Goal: Book appointment/travel/reservation

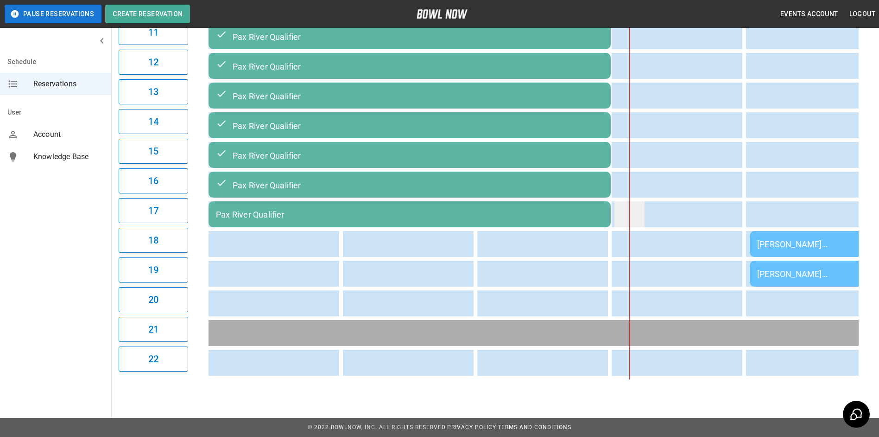
scroll to position [425, 0]
drag, startPoint x: 444, startPoint y: 377, endPoint x: 543, endPoint y: 368, distance: 99.6
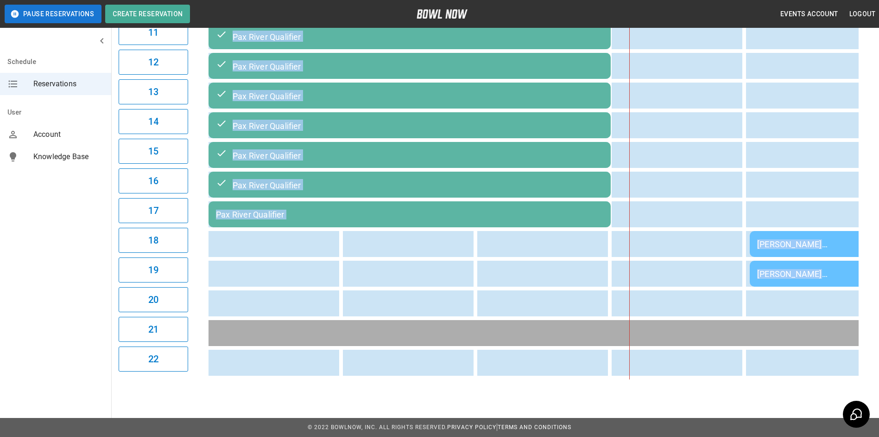
drag, startPoint x: 434, startPoint y: 376, endPoint x: 482, endPoint y: 382, distance: 49.0
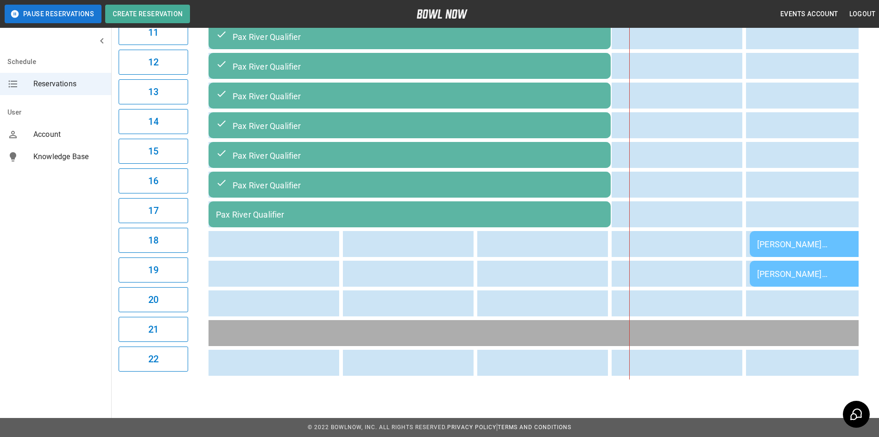
drag, startPoint x: 482, startPoint y: 382, endPoint x: 568, endPoint y: 376, distance: 85.9
drag, startPoint x: 422, startPoint y: 376, endPoint x: 402, endPoint y: 375, distance: 20.4
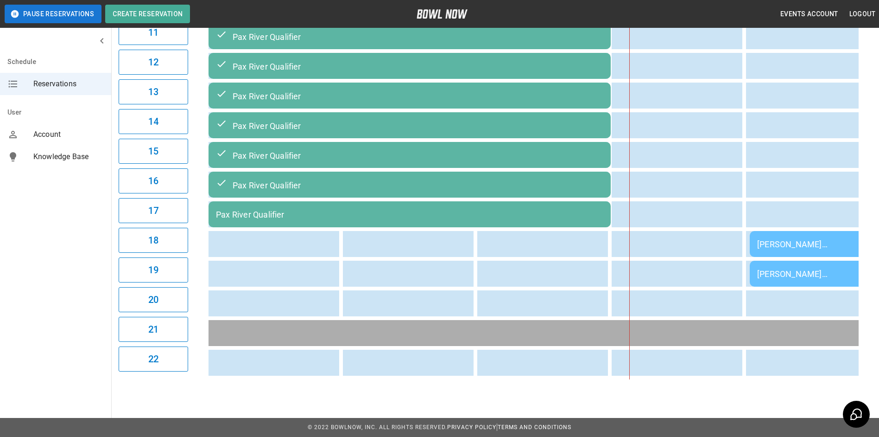
drag, startPoint x: 853, startPoint y: 376, endPoint x: 828, endPoint y: 375, distance: 24.6
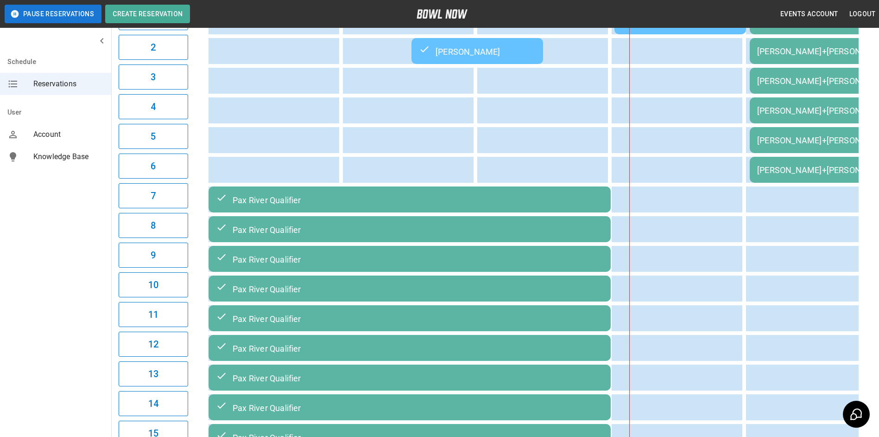
scroll to position [8, 0]
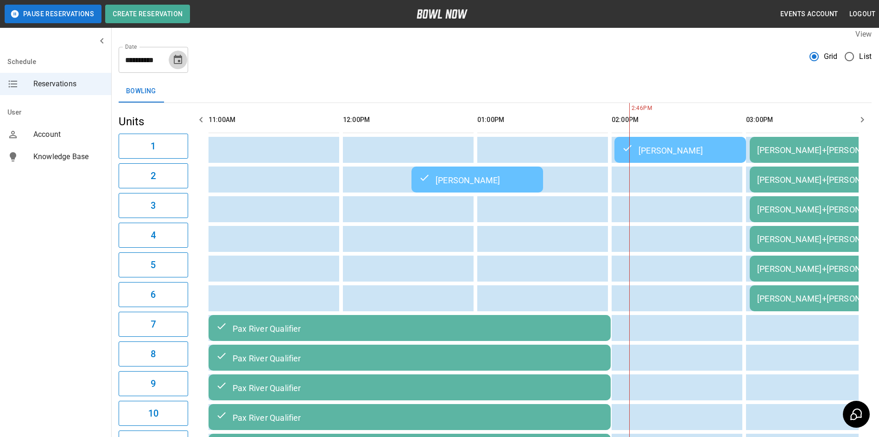
click at [179, 63] on icon "Choose date, selected date is Aug 30, 2025" at bounding box center [177, 59] width 11 height 11
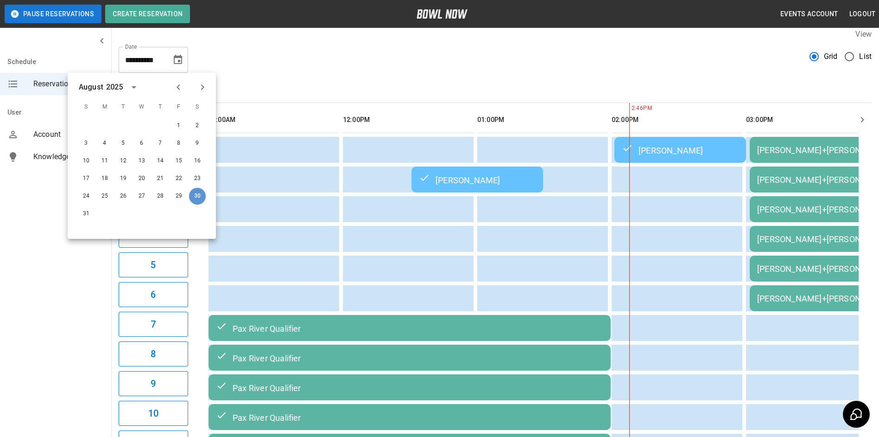
drag, startPoint x: 203, startPoint y: 191, endPoint x: 200, endPoint y: 195, distance: 4.9
click at [200, 195] on button "30" at bounding box center [197, 196] width 17 height 17
click at [201, 193] on button "30" at bounding box center [197, 196] width 17 height 17
click at [201, 192] on button "30" at bounding box center [197, 196] width 17 height 17
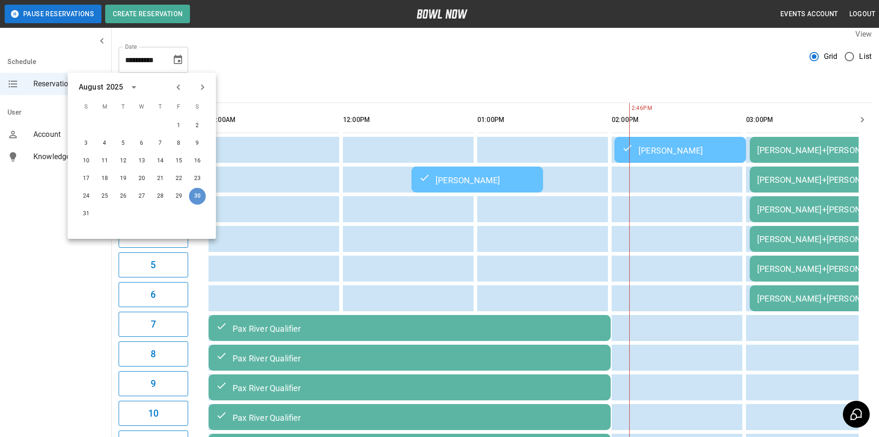
click at [201, 192] on button "30" at bounding box center [197, 196] width 17 height 17
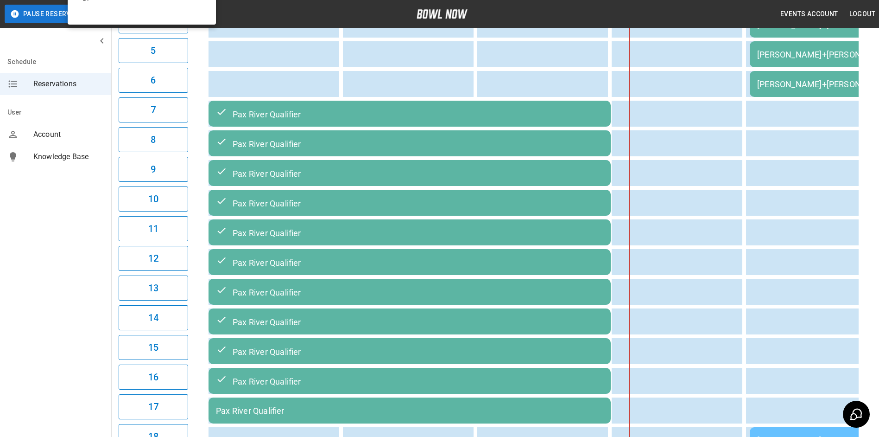
scroll to position [425, 0]
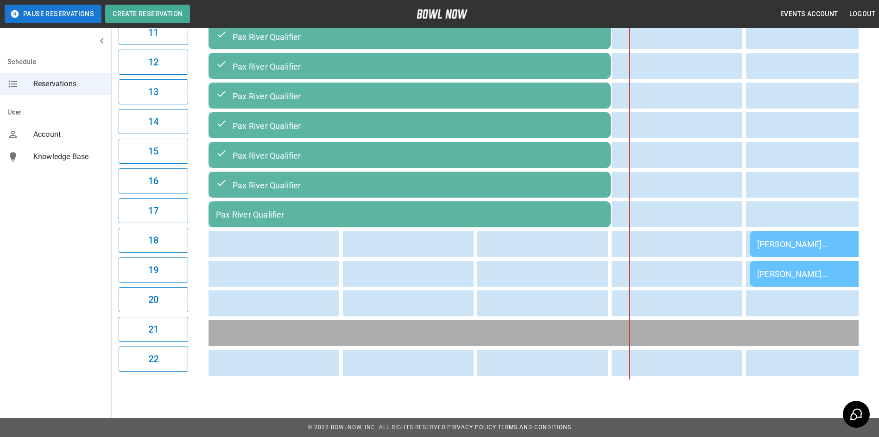
click at [809, 251] on td "[PERSON_NAME] [PERSON_NAME]" at bounding box center [816, 244] width 132 height 26
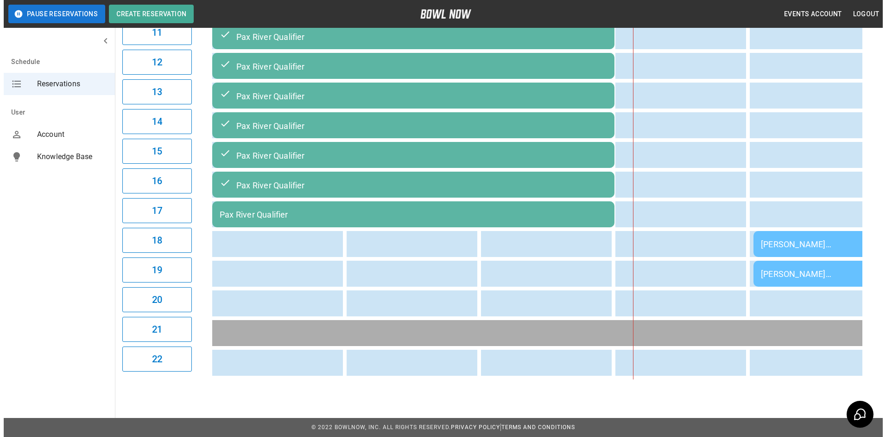
scroll to position [0, 0]
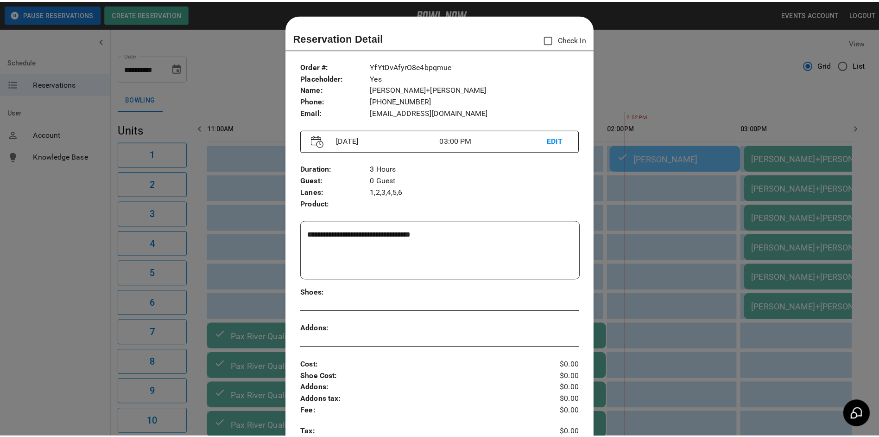
scroll to position [15, 0]
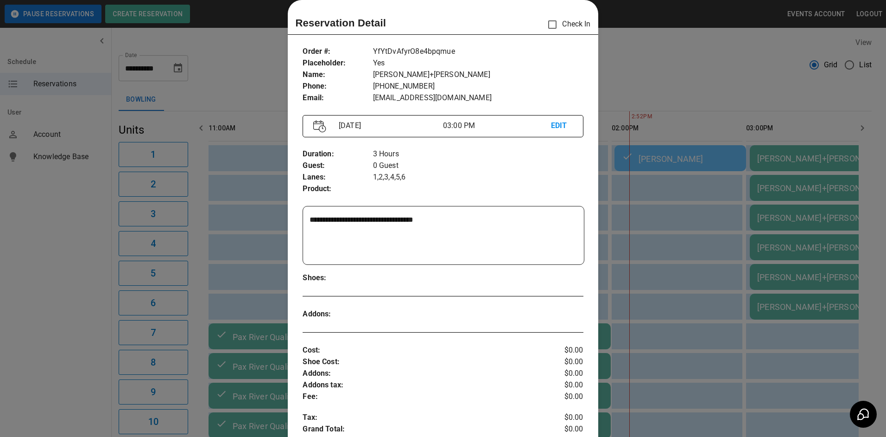
click at [771, 240] on div at bounding box center [443, 218] width 886 height 437
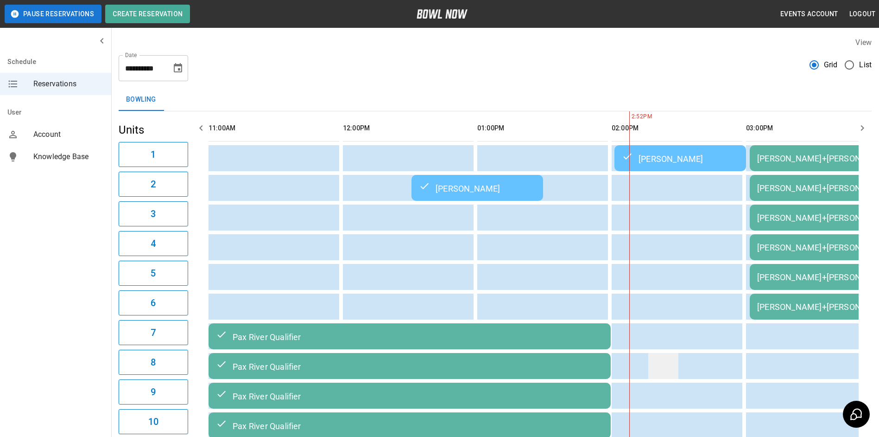
drag, startPoint x: 677, startPoint y: 320, endPoint x: 659, endPoint y: 321, distance: 17.6
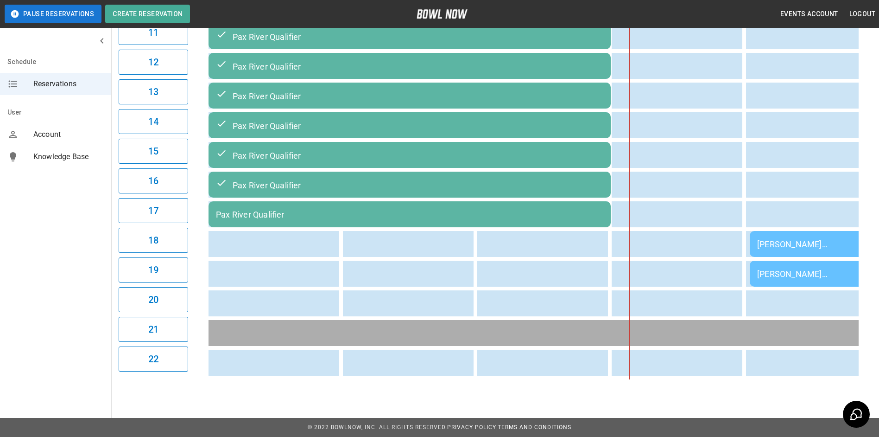
scroll to position [425, 0]
drag, startPoint x: 442, startPoint y: 376, endPoint x: 468, endPoint y: 376, distance: 26.4
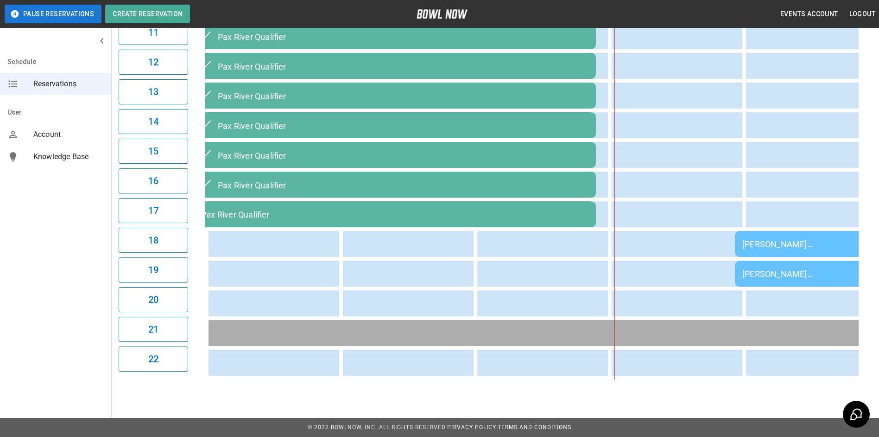
scroll to position [0, 15]
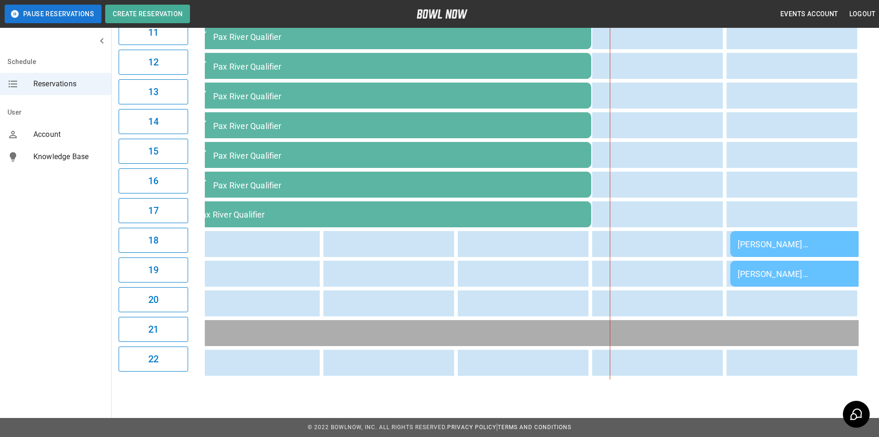
drag, startPoint x: 811, startPoint y: 324, endPoint x: 675, endPoint y: 315, distance: 136.6
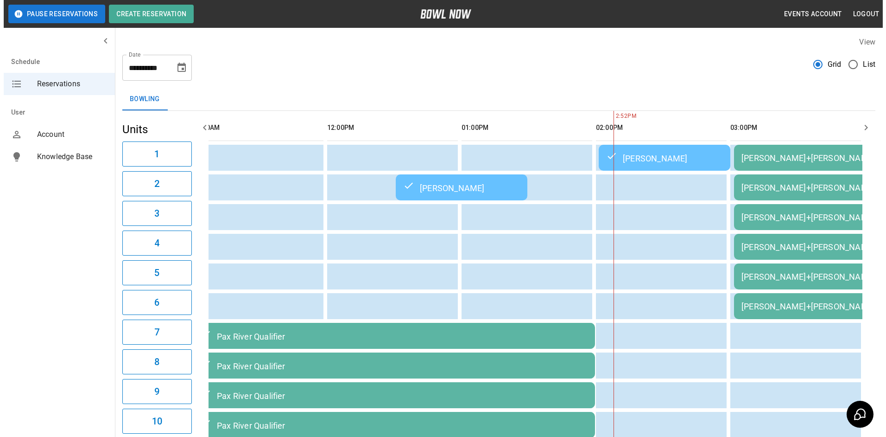
scroll to position [0, 0]
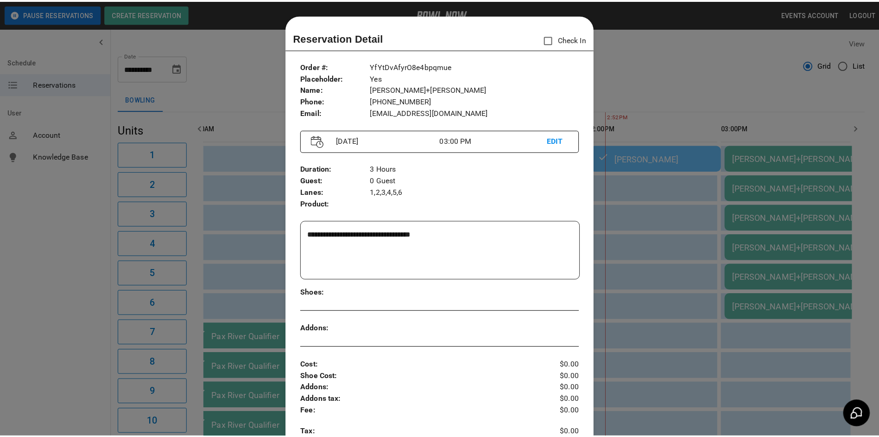
scroll to position [15, 0]
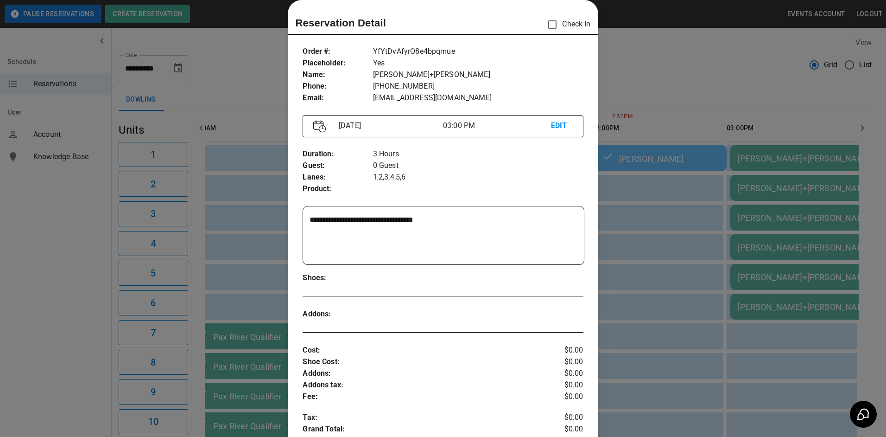
click at [741, 157] on div at bounding box center [443, 218] width 886 height 437
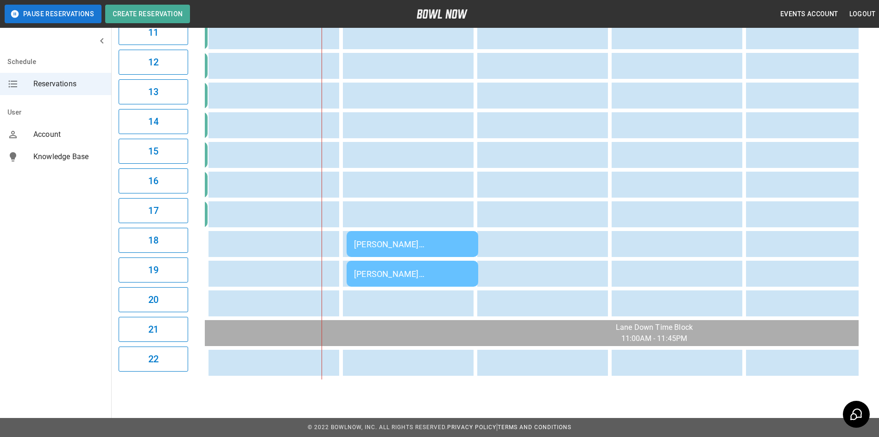
scroll to position [425, 0]
drag, startPoint x: 580, startPoint y: 376, endPoint x: 608, endPoint y: 381, distance: 28.3
drag, startPoint x: 608, startPoint y: 381, endPoint x: 595, endPoint y: 376, distance: 13.3
click at [595, 376] on table "[PERSON_NAME]+[PERSON_NAME] [PERSON_NAME]+[PERSON_NAME] [PERSON_NAME]+[PERSON_N…" at bounding box center [683, 36] width 1763 height 686
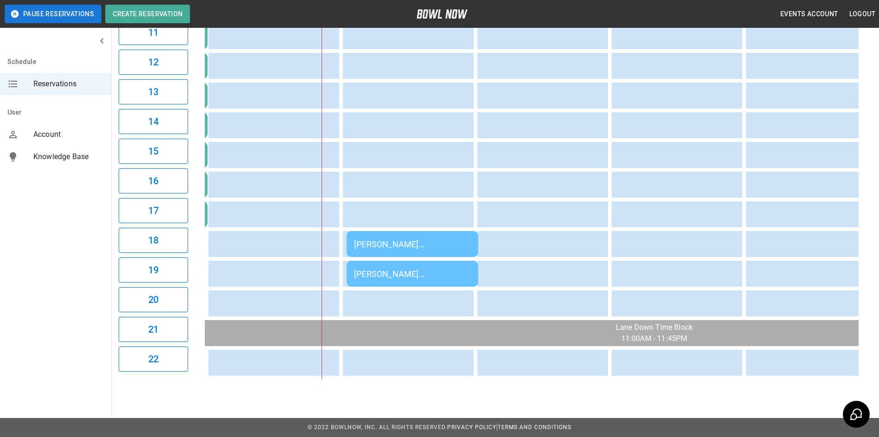
drag, startPoint x: 595, startPoint y: 376, endPoint x: 771, endPoint y: 376, distance: 175.6
click at [760, 376] on table "[PERSON_NAME]+[PERSON_NAME] [PERSON_NAME]+[PERSON_NAME] [PERSON_NAME]+[PERSON_N…" at bounding box center [683, 36] width 1763 height 686
click at [854, 377] on table "[PERSON_NAME]+[PERSON_NAME] [PERSON_NAME]+[PERSON_NAME] [PERSON_NAME]+[PERSON_N…" at bounding box center [683, 36] width 1763 height 686
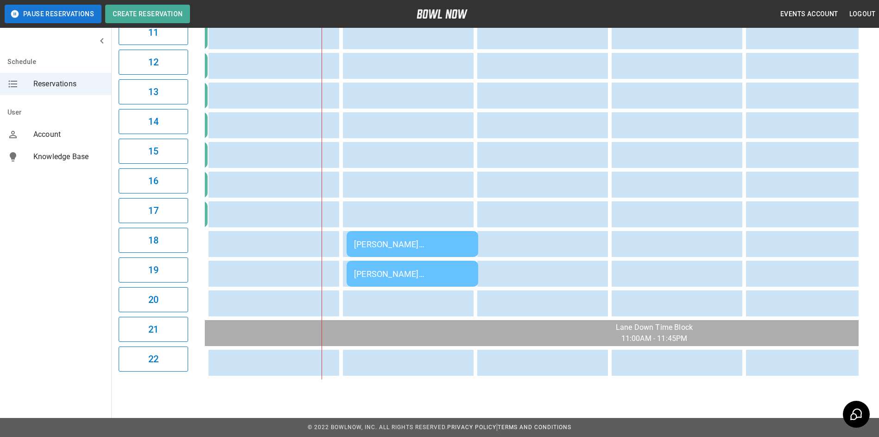
click at [854, 377] on table "[PERSON_NAME]+[PERSON_NAME] [PERSON_NAME]+[PERSON_NAME] [PERSON_NAME]+[PERSON_N…" at bounding box center [683, 36] width 1763 height 686
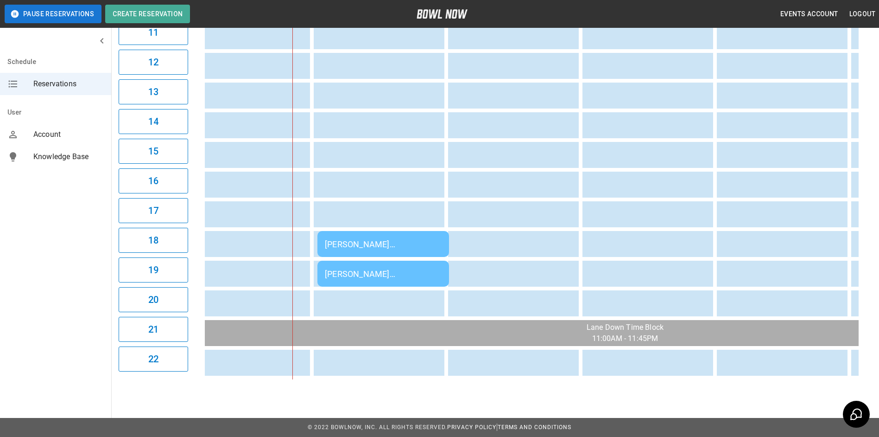
click at [853, 377] on table "[PERSON_NAME]+[PERSON_NAME] [PERSON_NAME]+[PERSON_NAME] [PERSON_NAME]+[PERSON_N…" at bounding box center [653, 36] width 1763 height 686
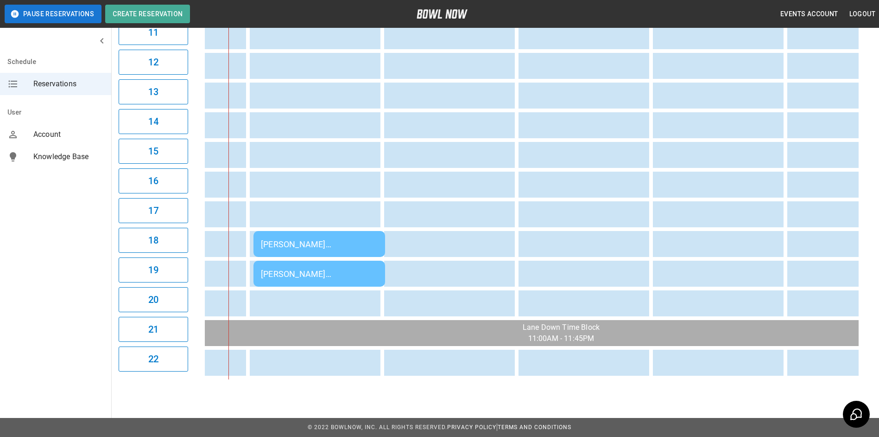
scroll to position [0, 0]
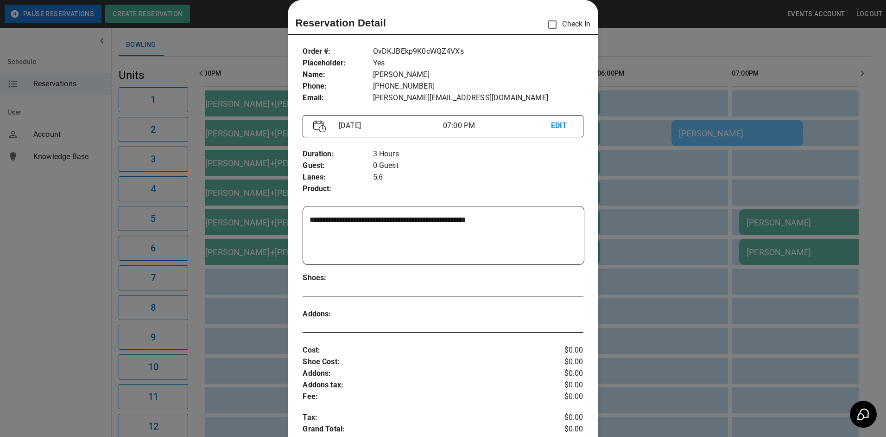
click at [671, 223] on div at bounding box center [443, 218] width 886 height 437
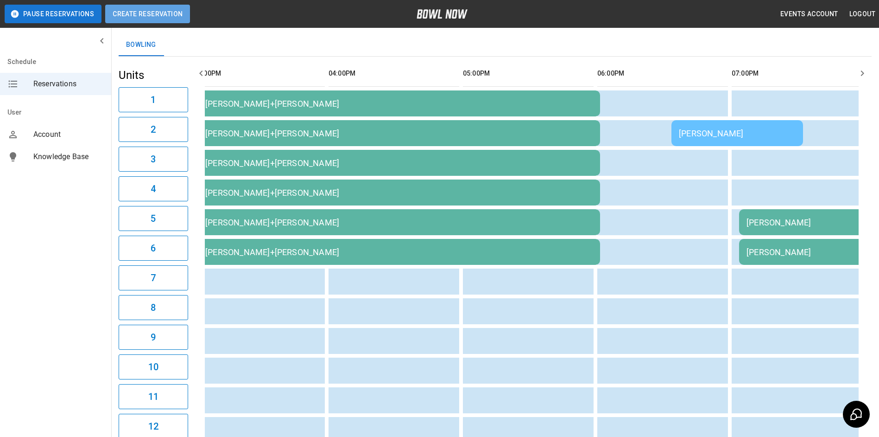
click at [153, 19] on button "Create Reservation" at bounding box center [147, 14] width 85 height 19
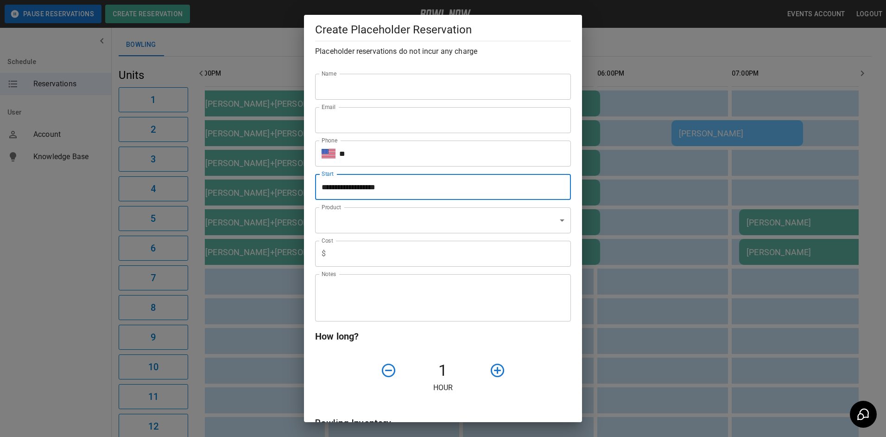
click at [353, 192] on input "**********" at bounding box center [439, 187] width 249 height 26
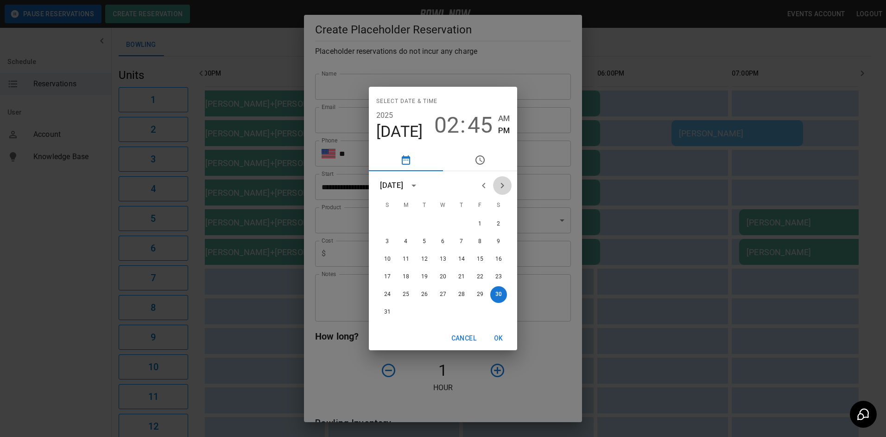
click at [504, 183] on icon "Next month" at bounding box center [502, 185] width 11 height 11
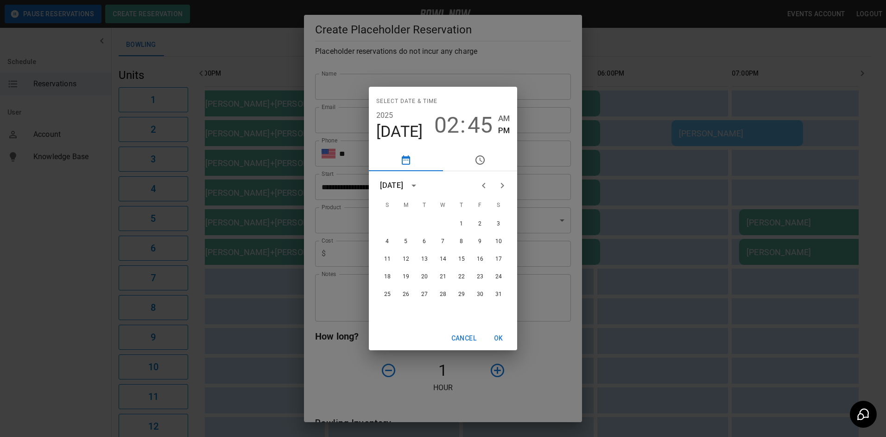
click at [504, 183] on icon "Next month" at bounding box center [502, 185] width 11 height 11
click at [390, 258] on button "12" at bounding box center [387, 259] width 17 height 17
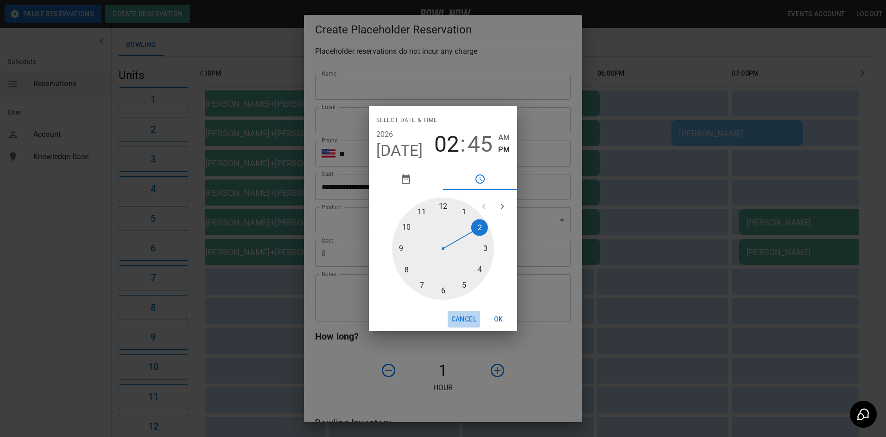
click at [466, 319] on button "Cancel" at bounding box center [464, 318] width 32 height 17
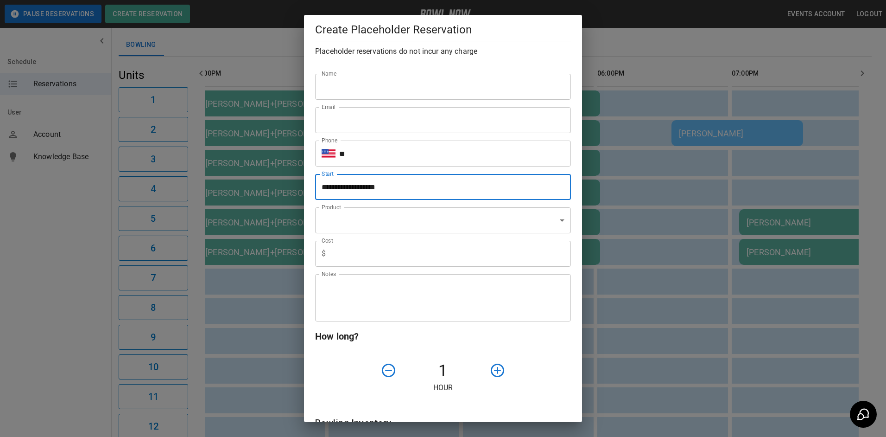
click at [355, 188] on input "**********" at bounding box center [439, 187] width 249 height 26
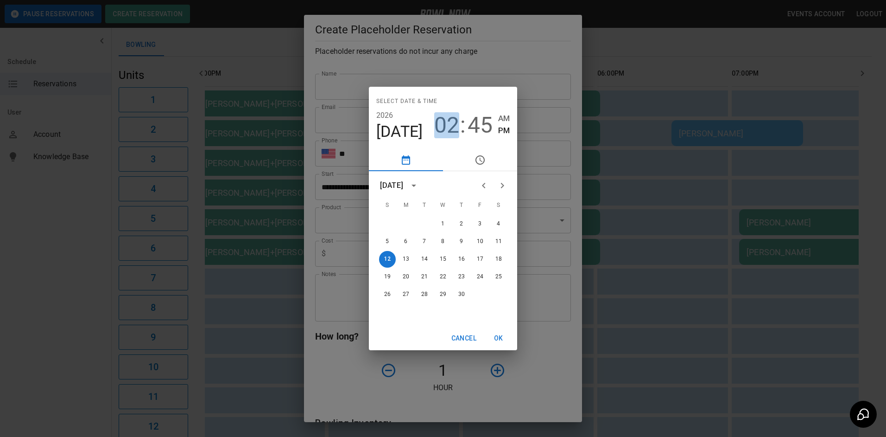
click at [446, 133] on span "02" at bounding box center [446, 125] width 25 height 26
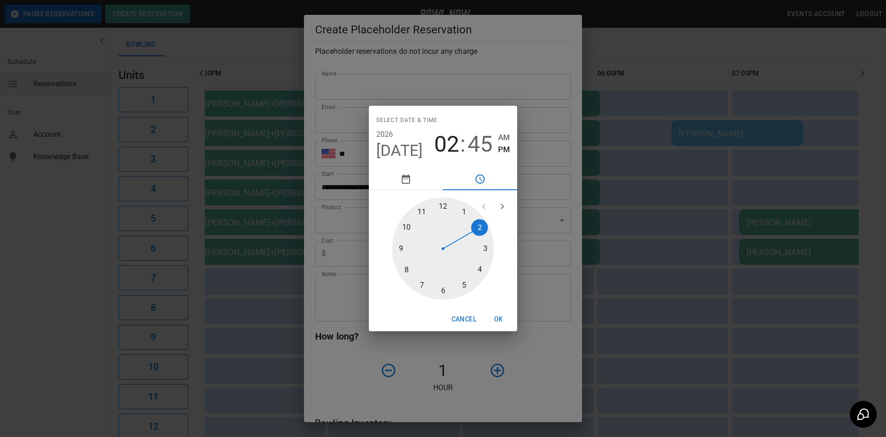
drag, startPoint x: 406, startPoint y: 227, endPoint x: 416, endPoint y: 222, distance: 11.0
click at [407, 227] on div at bounding box center [443, 248] width 102 height 102
click at [507, 138] on span "AM" at bounding box center [504, 137] width 12 height 13
click at [480, 152] on span "45" at bounding box center [480, 144] width 25 height 26
click at [444, 206] on div at bounding box center [443, 248] width 102 height 102
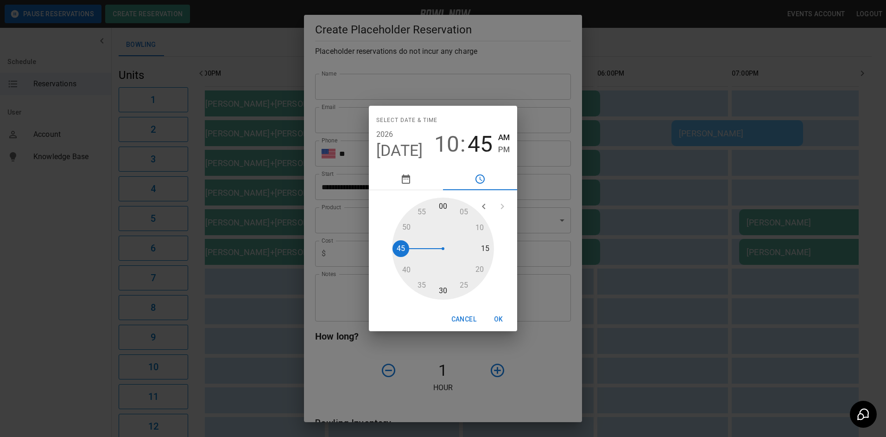
type input "**********"
click at [500, 319] on button "OK" at bounding box center [499, 318] width 30 height 17
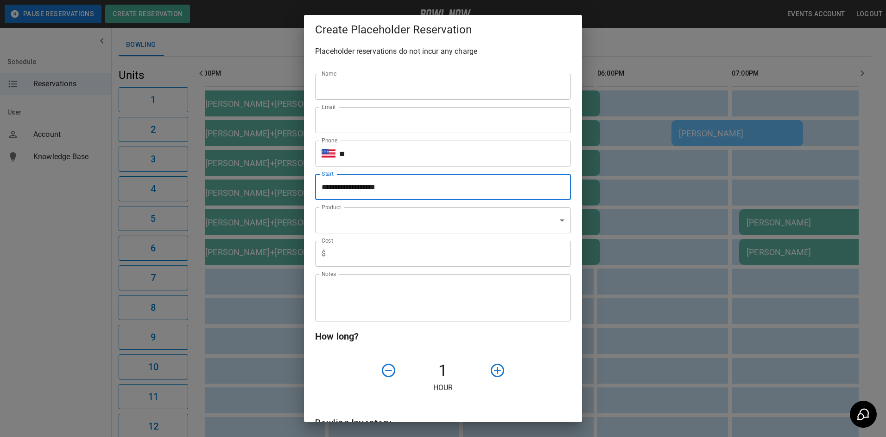
click at [337, 90] on input "Name" at bounding box center [443, 87] width 256 height 26
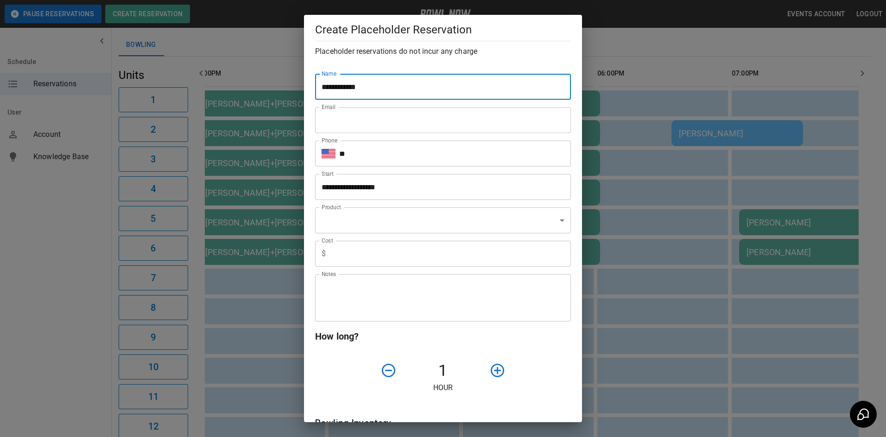
type input "**********"
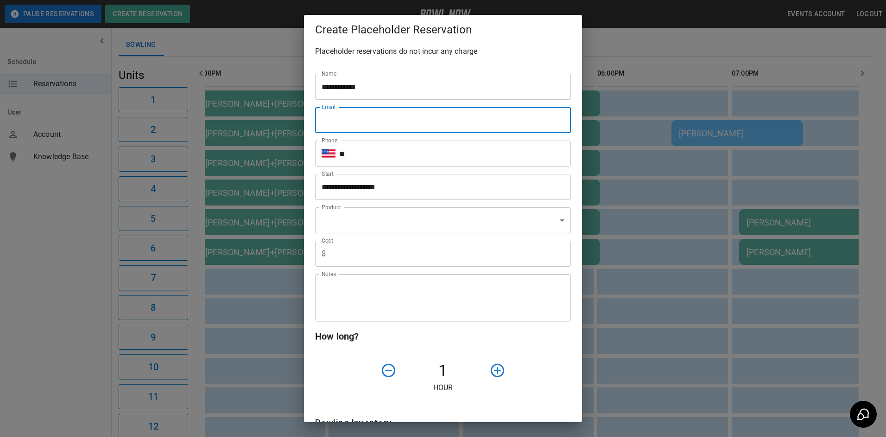
click at [355, 124] on input "Email" at bounding box center [443, 120] width 256 height 26
click at [369, 128] on input "Email" at bounding box center [443, 120] width 256 height 26
click at [498, 195] on input "**********" at bounding box center [439, 187] width 249 height 26
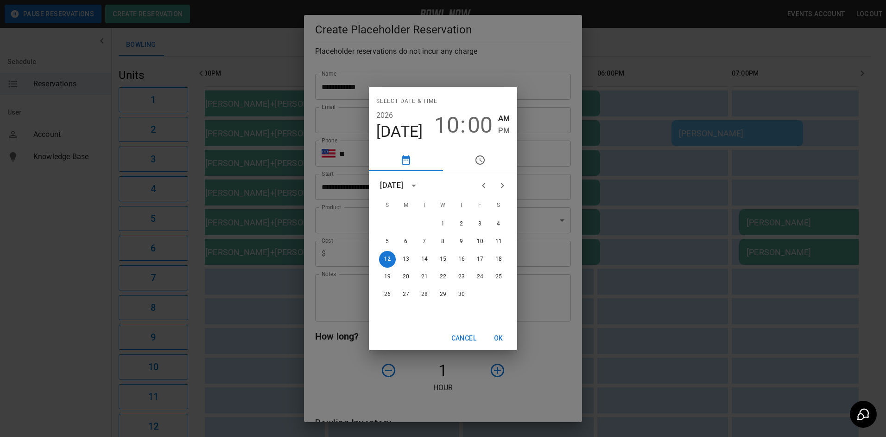
click at [365, 159] on div "Select date & time [DATE] 10 : 00 AM PM [DATE] S M T W T F S 1 2 3 4 5 6 7 8 9 …" at bounding box center [443, 218] width 886 height 437
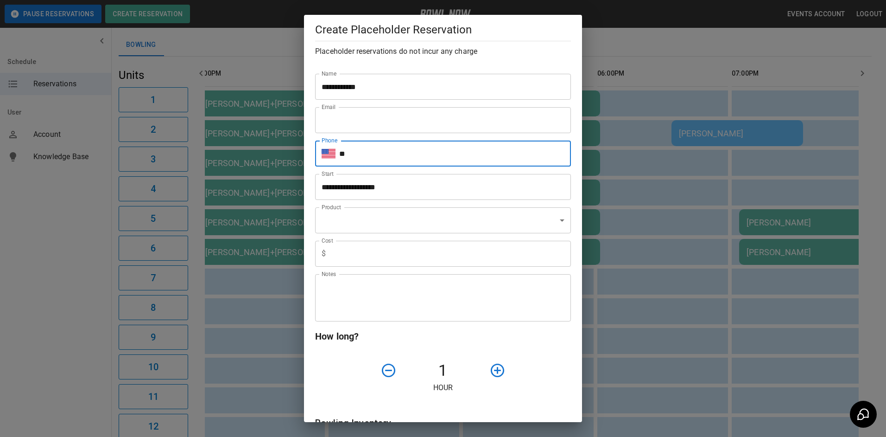
click at [357, 157] on input "**" at bounding box center [455, 153] width 232 height 26
type input "**********"
click at [350, 217] on body "**********" at bounding box center [443, 372] width 886 height 855
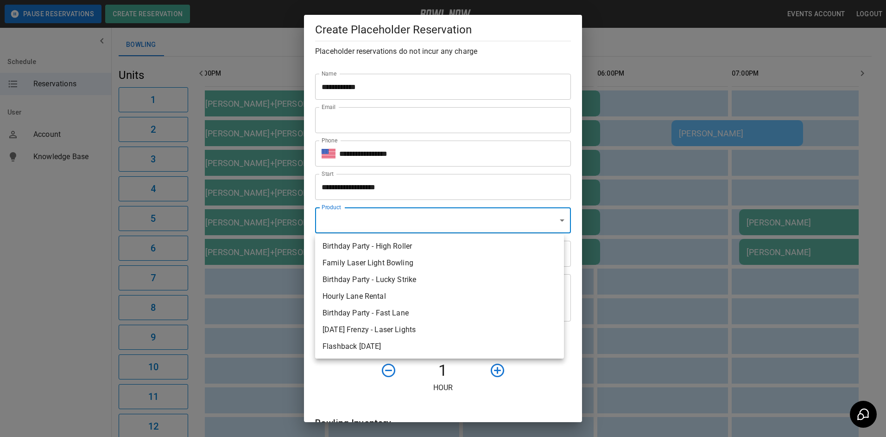
click at [622, 180] on div at bounding box center [443, 218] width 886 height 437
click at [361, 222] on body "**********" at bounding box center [443, 372] width 886 height 855
click at [365, 222] on div at bounding box center [443, 218] width 886 height 437
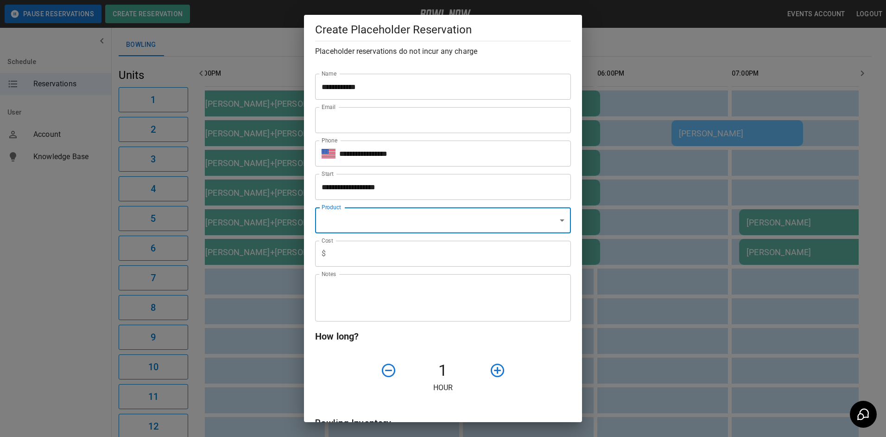
click at [348, 252] on input "text" at bounding box center [449, 254] width 241 height 26
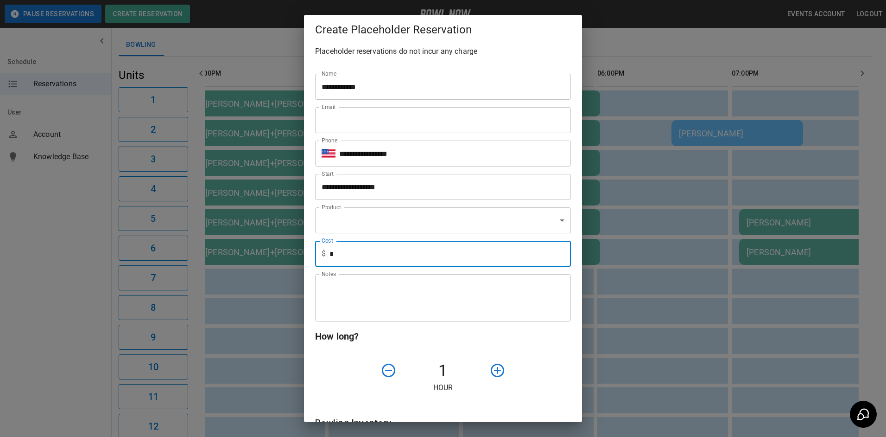
type input "*"
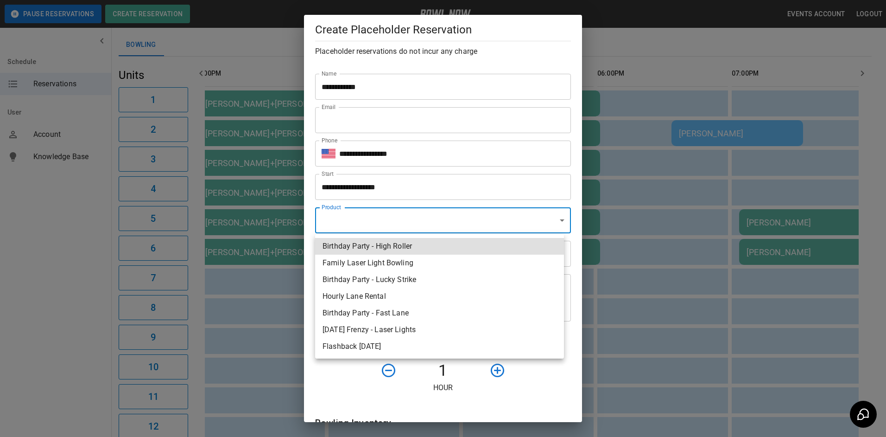
click at [342, 220] on body "**********" at bounding box center [443, 372] width 886 height 855
click at [365, 298] on li "Hourly Lane Rental" at bounding box center [439, 296] width 249 height 17
type input "**********"
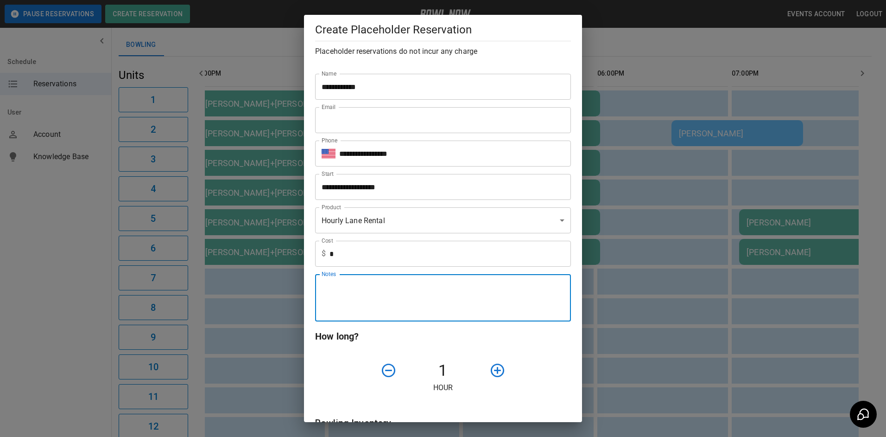
click at [373, 301] on textarea "Notes" at bounding box center [443, 298] width 243 height 32
click at [410, 293] on textarea "**********" at bounding box center [440, 298] width 236 height 32
type textarea "**********"
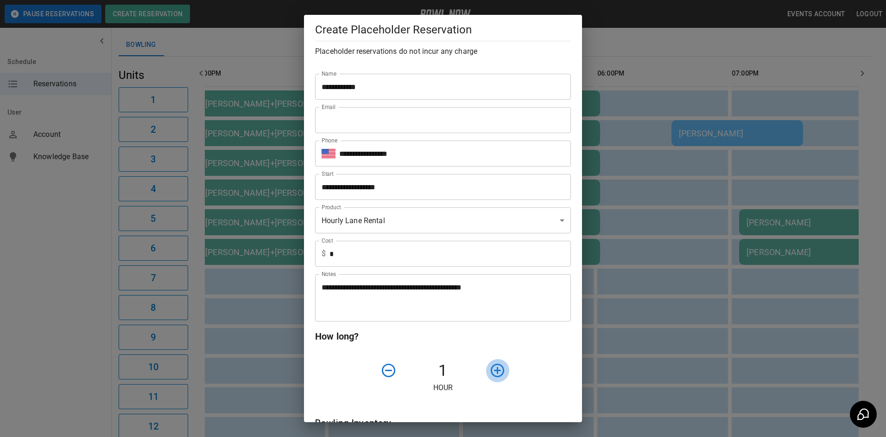
click at [494, 374] on icon "button" at bounding box center [497, 370] width 16 height 16
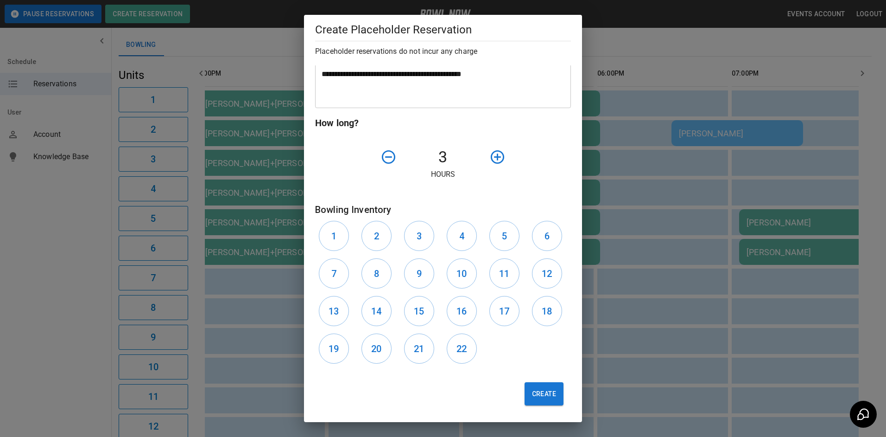
scroll to position [214, 0]
click at [336, 237] on button "1" at bounding box center [334, 236] width 30 height 30
click at [375, 238] on h6 "2" at bounding box center [376, 235] width 5 height 15
drag, startPoint x: 406, startPoint y: 241, endPoint x: 431, endPoint y: 236, distance: 25.9
click at [408, 241] on button "3" at bounding box center [419, 236] width 30 height 30
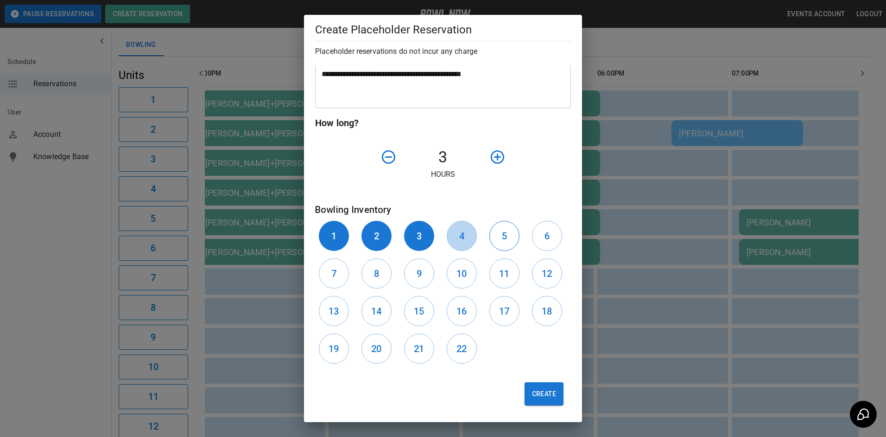
drag, startPoint x: 457, startPoint y: 241, endPoint x: 490, endPoint y: 241, distance: 32.9
click at [459, 241] on h6 "4" at bounding box center [461, 235] width 5 height 15
drag, startPoint x: 494, startPoint y: 241, endPoint x: 509, endPoint y: 241, distance: 14.8
click at [496, 241] on button "5" at bounding box center [504, 236] width 30 height 30
drag, startPoint x: 545, startPoint y: 239, endPoint x: 436, endPoint y: 268, distance: 112.7
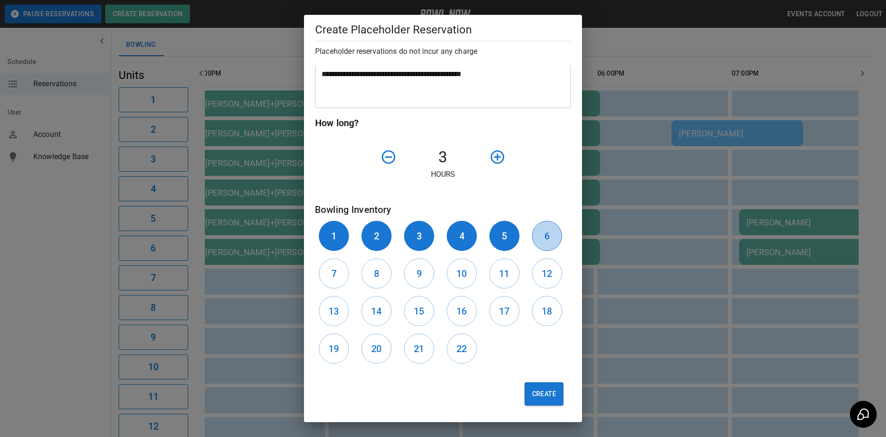
click at [544, 240] on button "6" at bounding box center [547, 236] width 30 height 30
drag, startPoint x: 338, startPoint y: 277, endPoint x: 368, endPoint y: 273, distance: 30.3
click at [342, 275] on button "7" at bounding box center [334, 273] width 30 height 30
drag, startPoint x: 374, startPoint y: 273, endPoint x: 405, endPoint y: 274, distance: 31.1
click at [376, 273] on h6 "8" at bounding box center [376, 273] width 5 height 15
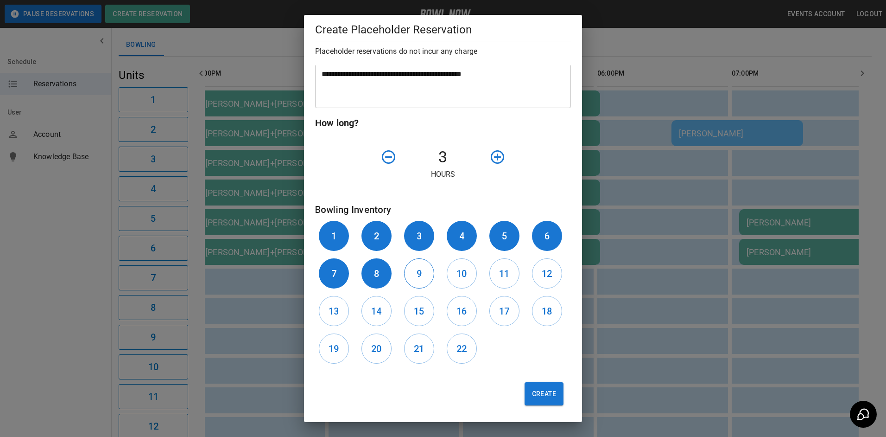
drag, startPoint x: 417, startPoint y: 278, endPoint x: 427, endPoint y: 278, distance: 10.7
click at [420, 278] on button "9" at bounding box center [419, 273] width 30 height 30
drag, startPoint x: 465, startPoint y: 278, endPoint x: 496, endPoint y: 276, distance: 31.5
click at [466, 278] on button "10" at bounding box center [462, 273] width 30 height 30
click at [502, 275] on h6 "11" at bounding box center [504, 273] width 10 height 15
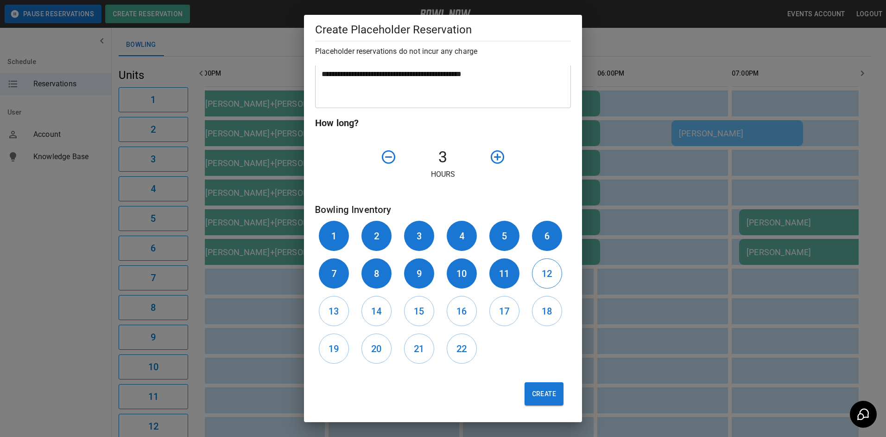
click at [535, 279] on button "12" at bounding box center [547, 273] width 30 height 30
click at [533, 390] on button "Create" at bounding box center [544, 393] width 39 height 23
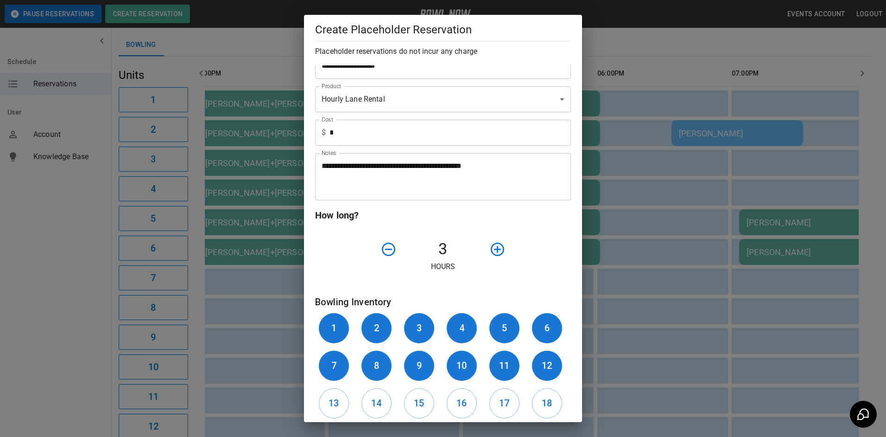
scroll to position [0, 0]
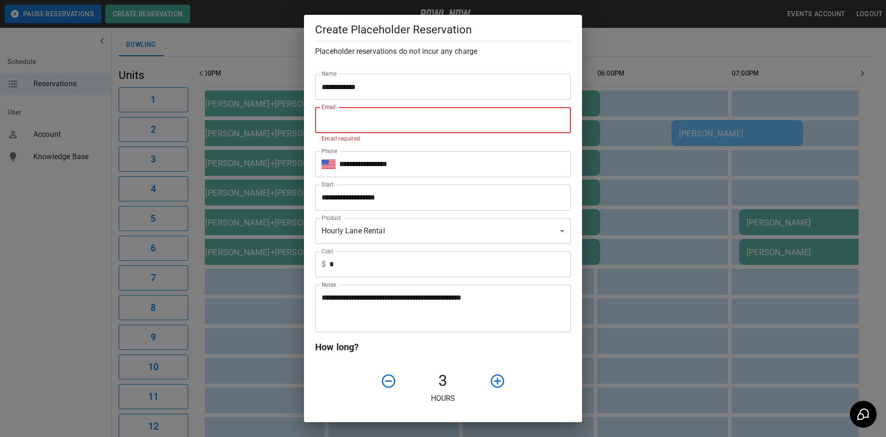
click at [332, 124] on input "Email" at bounding box center [443, 120] width 256 height 26
type input "**********"
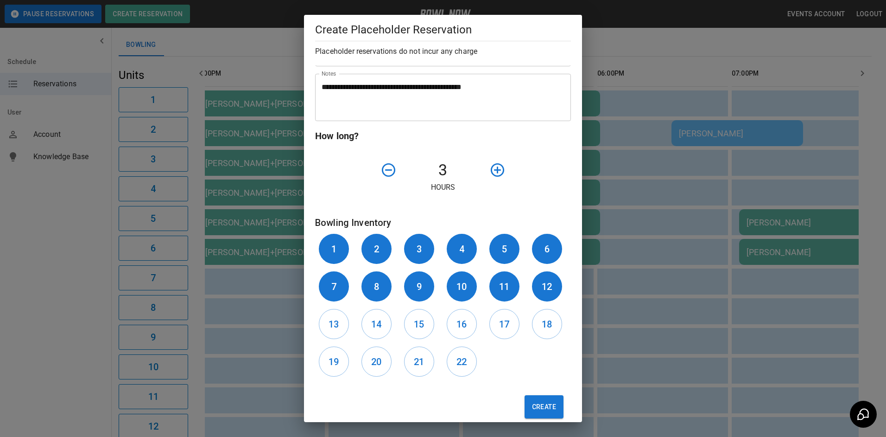
scroll to position [214, 0]
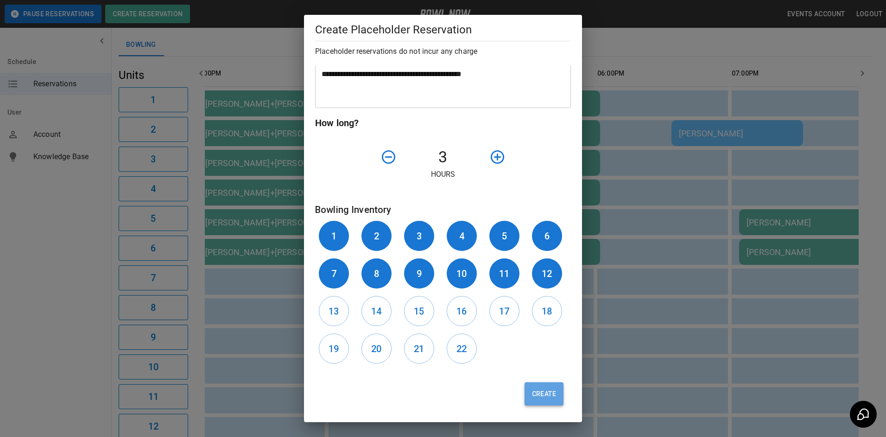
click at [536, 393] on button "Create" at bounding box center [544, 393] width 39 height 23
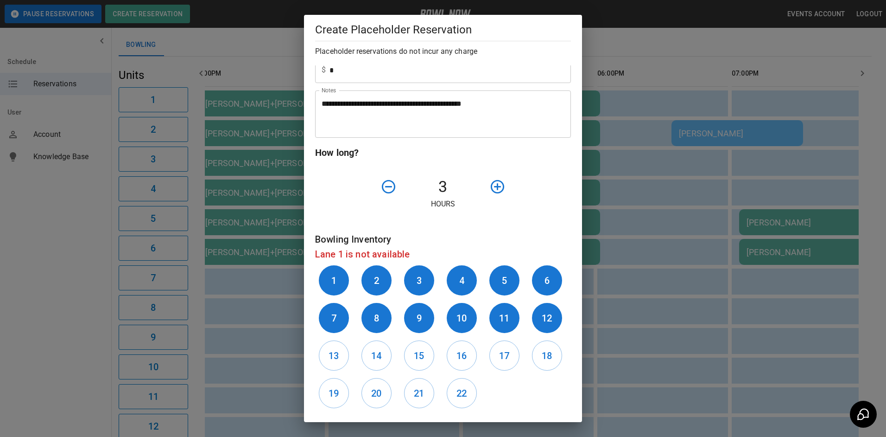
scroll to position [168, 0]
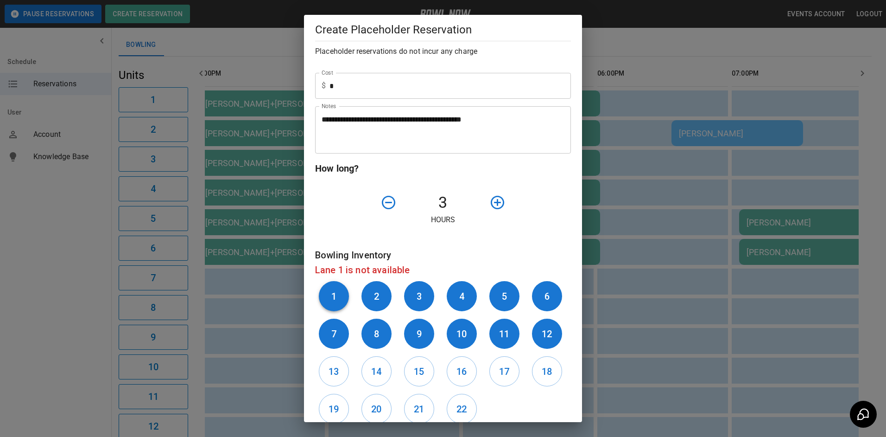
click at [342, 290] on button "1" at bounding box center [334, 296] width 30 height 30
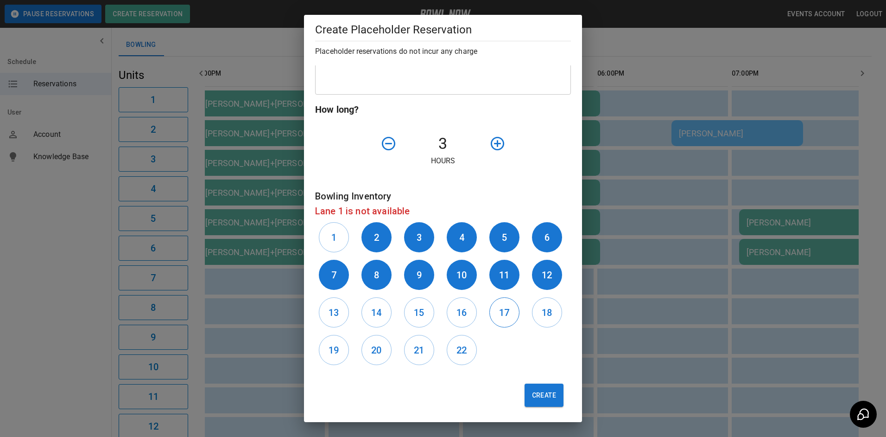
scroll to position [229, 0]
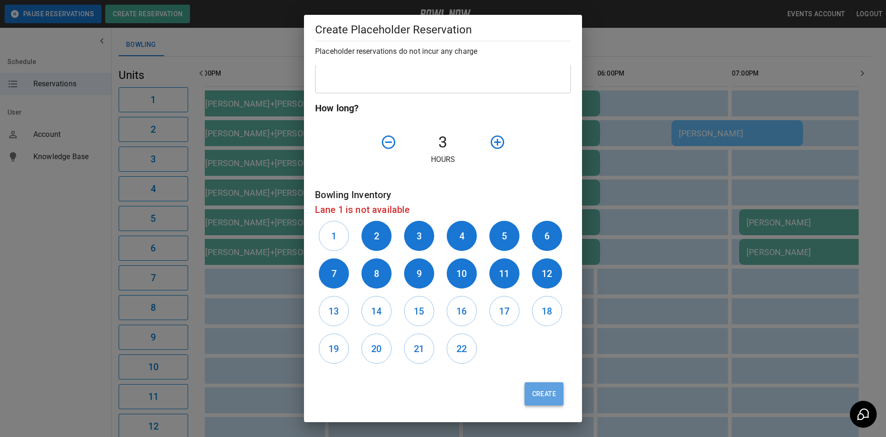
click at [545, 392] on button "Create" at bounding box center [544, 393] width 39 height 23
click at [375, 239] on h6 "2" at bounding box center [376, 235] width 5 height 15
click at [540, 386] on button "Create" at bounding box center [544, 393] width 39 height 23
click at [422, 237] on button "3" at bounding box center [419, 236] width 30 height 30
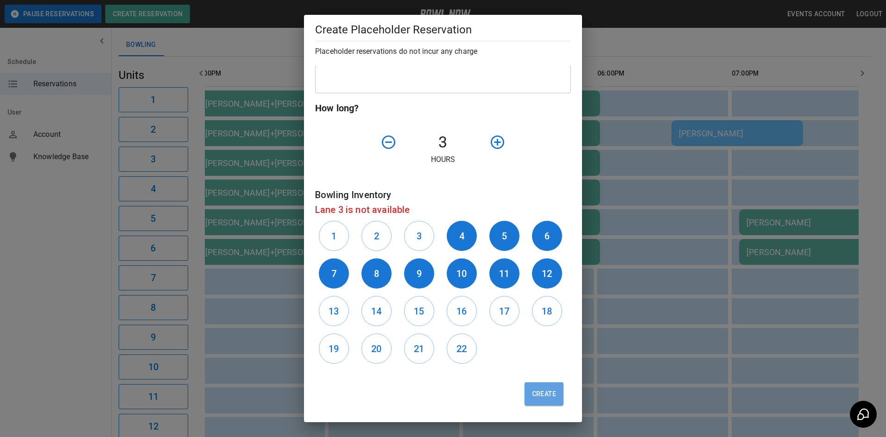
click at [532, 387] on button "Create" at bounding box center [544, 393] width 39 height 23
click at [459, 237] on h6 "4" at bounding box center [461, 235] width 5 height 15
click at [542, 390] on button "Create" at bounding box center [544, 393] width 39 height 23
click at [509, 242] on button "5" at bounding box center [504, 236] width 30 height 30
click at [538, 397] on button "Create" at bounding box center [544, 393] width 39 height 23
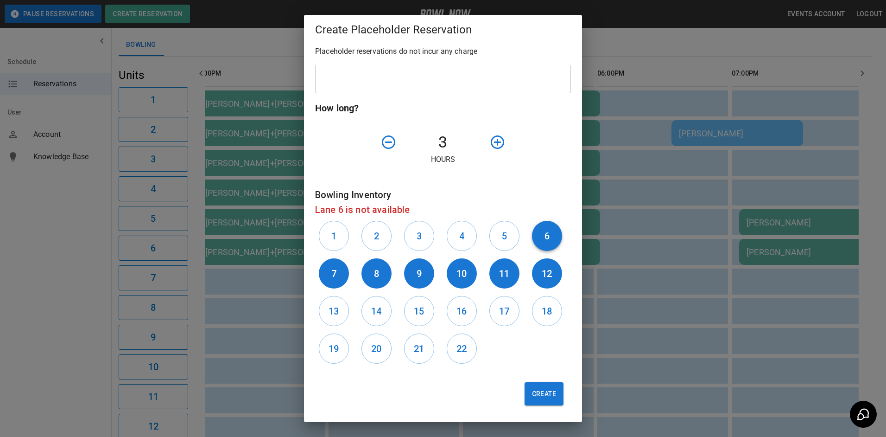
click at [552, 244] on button "6" at bounding box center [547, 236] width 30 height 30
drag, startPoint x: 544, startPoint y: 396, endPoint x: 464, endPoint y: 361, distance: 87.3
click at [542, 395] on button "Create" at bounding box center [544, 393] width 39 height 23
drag, startPoint x: 336, startPoint y: 278, endPoint x: 360, endPoint y: 277, distance: 24.1
click at [336, 277] on h6 "7" at bounding box center [333, 273] width 5 height 15
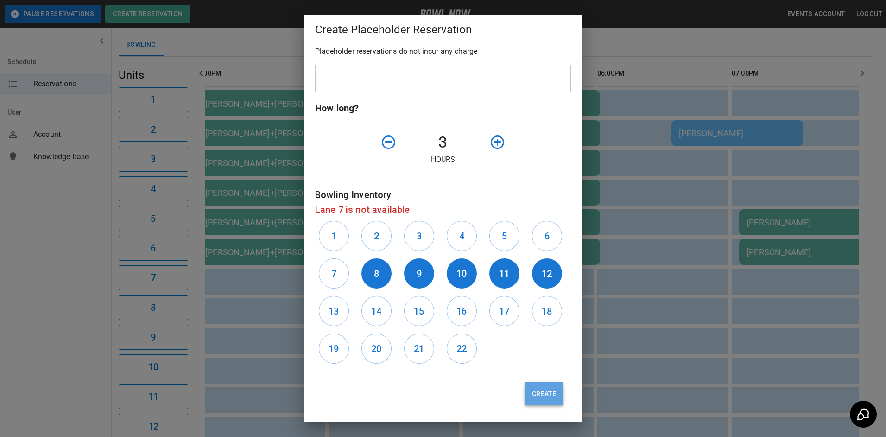
click at [537, 389] on button "Create" at bounding box center [544, 393] width 39 height 23
click at [381, 274] on button "8" at bounding box center [376, 273] width 30 height 30
click at [536, 391] on button "Create" at bounding box center [544, 393] width 39 height 23
click at [424, 280] on button "9" at bounding box center [419, 273] width 30 height 30
drag, startPoint x: 539, startPoint y: 393, endPoint x: 535, endPoint y: 391, distance: 4.8
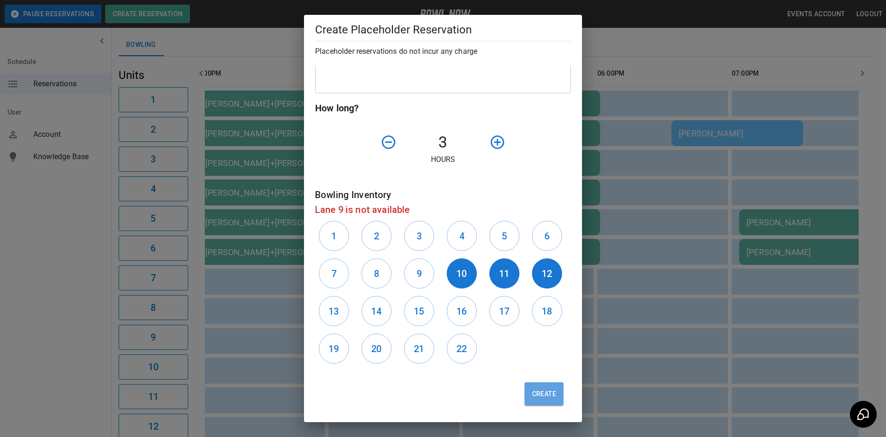
click at [539, 393] on button "Create" at bounding box center [544, 393] width 39 height 23
drag, startPoint x: 458, startPoint y: 273, endPoint x: 486, endPoint y: 274, distance: 27.8
click at [459, 273] on h6 "10" at bounding box center [461, 273] width 10 height 15
click at [536, 389] on button "Create" at bounding box center [544, 393] width 39 height 23
click at [502, 276] on h6 "11" at bounding box center [504, 273] width 10 height 15
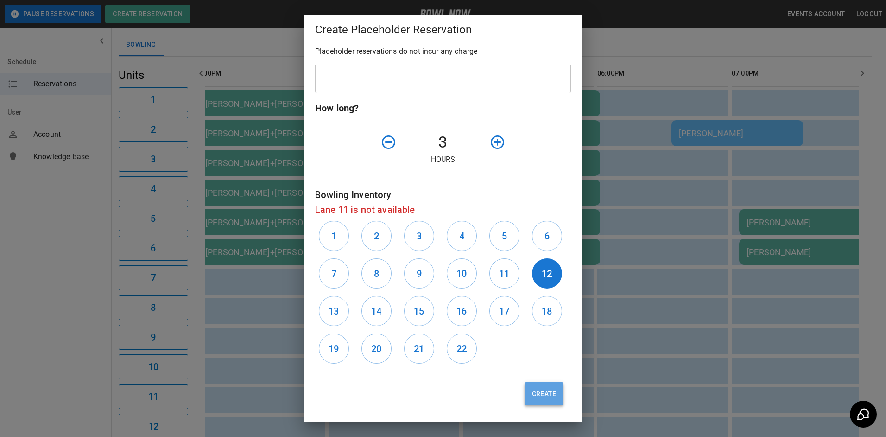
click at [535, 392] on button "Create" at bounding box center [544, 393] width 39 height 23
click at [544, 285] on button "12" at bounding box center [547, 273] width 30 height 30
click at [543, 398] on button "Create" at bounding box center [544, 393] width 39 height 23
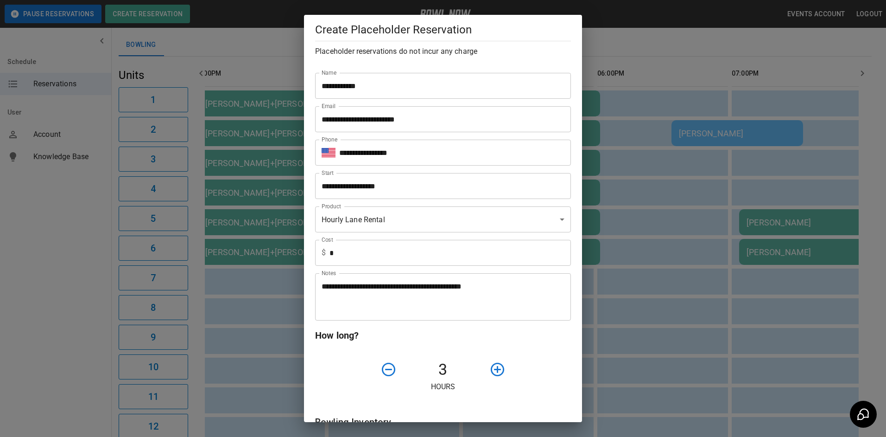
scroll to position [0, 0]
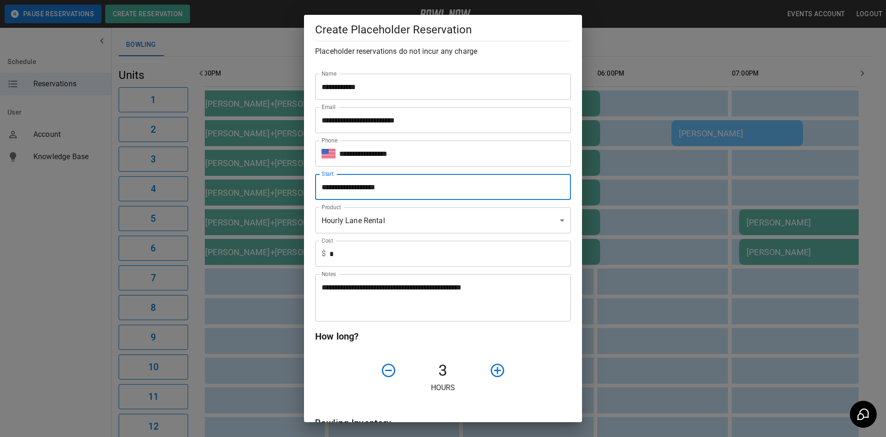
click at [385, 193] on input "**********" at bounding box center [439, 187] width 249 height 26
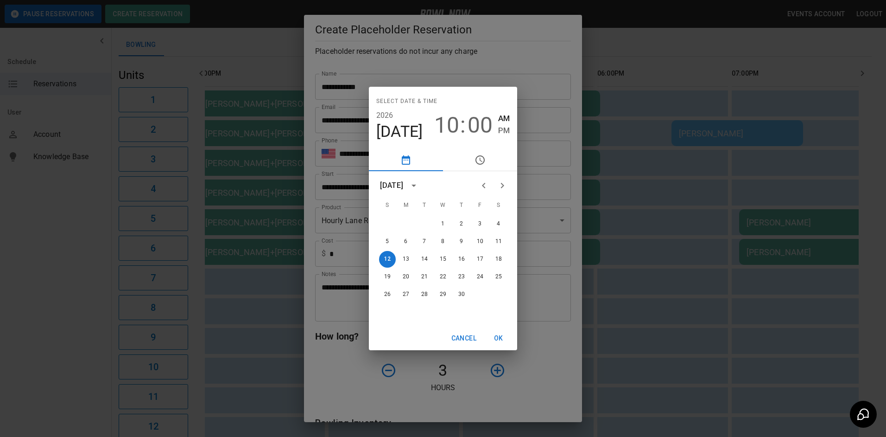
click at [464, 127] on span ":" at bounding box center [463, 125] width 6 height 26
click at [477, 131] on span "00" at bounding box center [480, 125] width 25 height 26
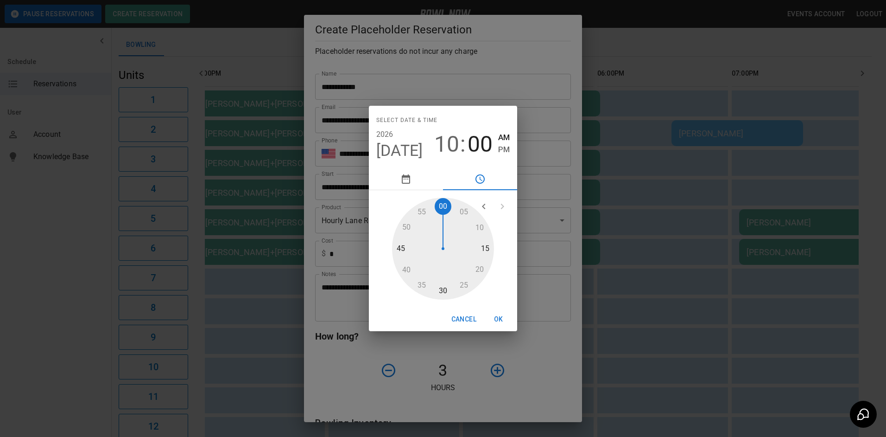
click at [448, 148] on span "10" at bounding box center [446, 144] width 25 height 26
drag, startPoint x: 443, startPoint y: 205, endPoint x: 450, endPoint y: 212, distance: 10.2
click at [443, 205] on div at bounding box center [443, 248] width 102 height 102
type input "**********"
click at [499, 317] on button "OK" at bounding box center [499, 318] width 30 height 17
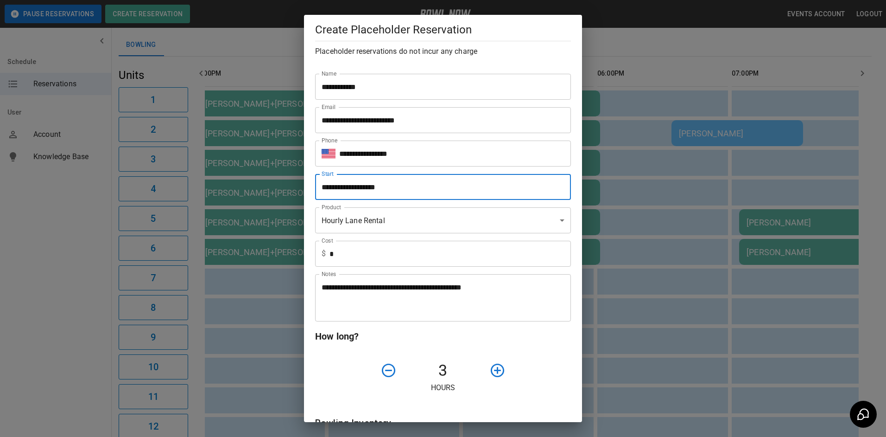
click at [377, 89] on input "**********" at bounding box center [443, 87] width 256 height 26
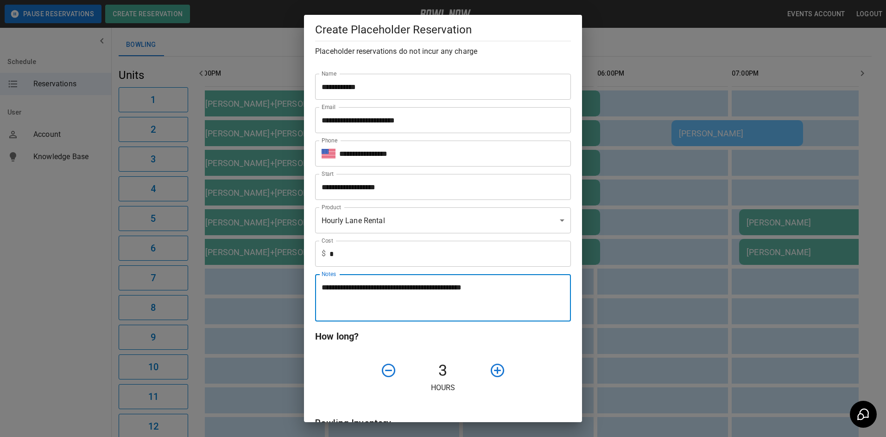
click at [339, 309] on textarea "**********" at bounding box center [440, 298] width 236 height 32
click at [519, 296] on textarea "**********" at bounding box center [440, 298] width 236 height 32
type textarea "**********"
click at [323, 90] on input "**********" at bounding box center [443, 87] width 256 height 26
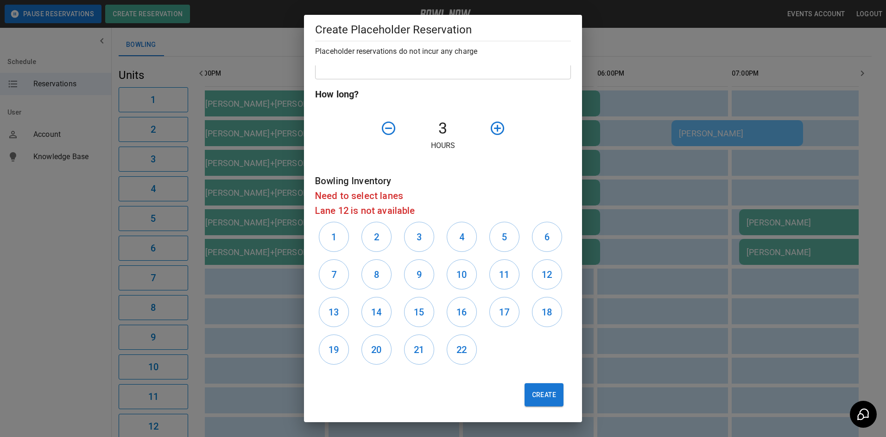
scroll to position [244, 0]
type input "**********"
drag, startPoint x: 338, startPoint y: 236, endPoint x: 363, endPoint y: 237, distance: 25.0
click at [340, 236] on button "1" at bounding box center [334, 236] width 30 height 30
drag, startPoint x: 369, startPoint y: 236, endPoint x: 388, endPoint y: 238, distance: 19.6
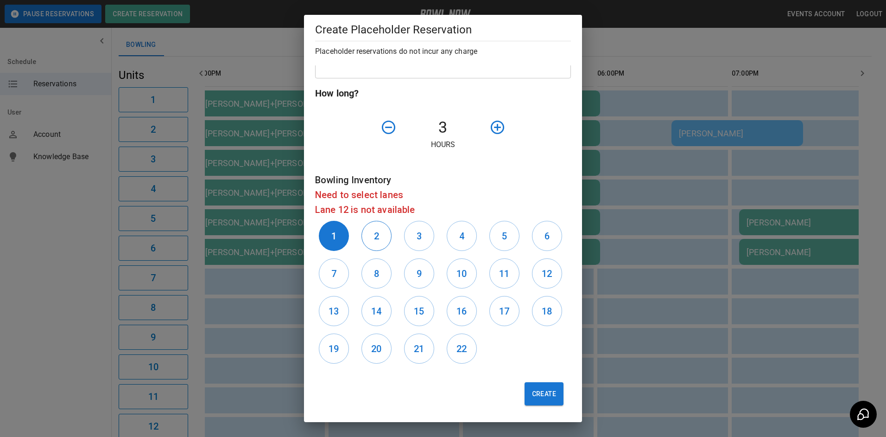
click at [371, 236] on button "2" at bounding box center [376, 236] width 30 height 30
drag, startPoint x: 415, startPoint y: 240, endPoint x: 450, endPoint y: 241, distance: 35.2
click at [420, 240] on button "3" at bounding box center [419, 236] width 30 height 30
drag, startPoint x: 455, startPoint y: 241, endPoint x: 506, endPoint y: 241, distance: 50.5
click at [463, 241] on button "4" at bounding box center [462, 236] width 30 height 30
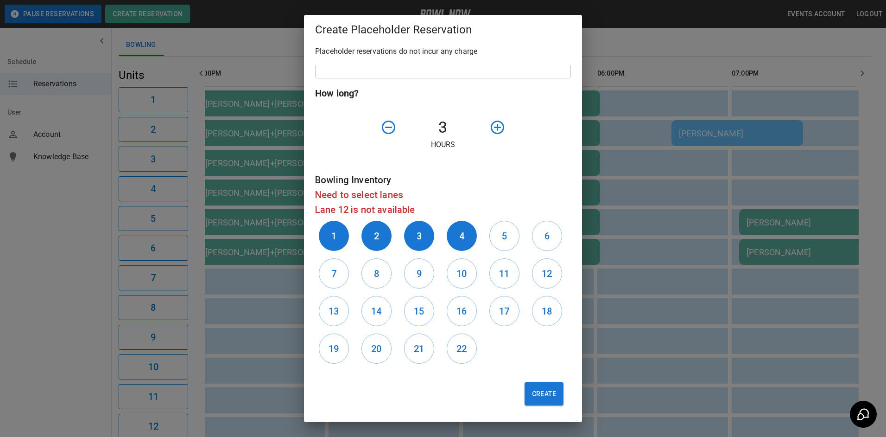
drag, startPoint x: 509, startPoint y: 240, endPoint x: 518, endPoint y: 240, distance: 8.8
click at [515, 240] on div "5" at bounding box center [507, 236] width 43 height 38
drag, startPoint x: 544, startPoint y: 240, endPoint x: 452, endPoint y: 288, distance: 103.9
click at [541, 243] on button "6" at bounding box center [547, 236] width 30 height 30
drag, startPoint x: 507, startPoint y: 245, endPoint x: 526, endPoint y: 255, distance: 21.2
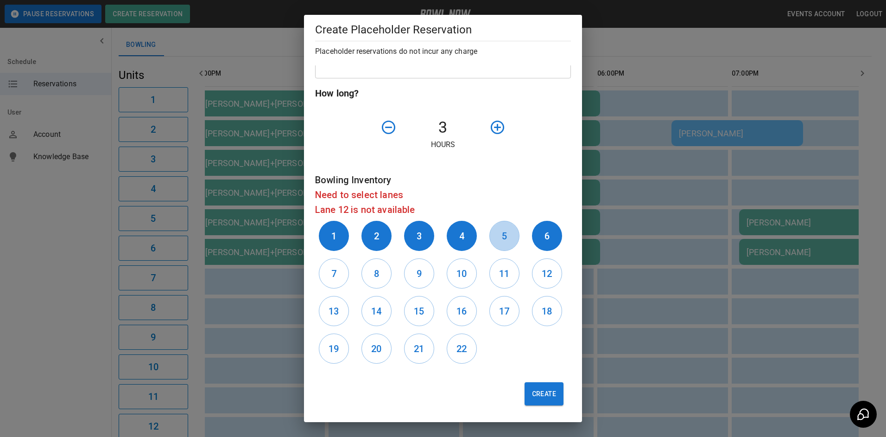
click at [509, 245] on button "5" at bounding box center [504, 236] width 30 height 30
click at [532, 263] on button "12" at bounding box center [547, 273] width 30 height 30
drag, startPoint x: 497, startPoint y: 269, endPoint x: 464, endPoint y: 271, distance: 33.0
click at [489, 269] on button "11" at bounding box center [504, 273] width 30 height 30
drag, startPoint x: 457, startPoint y: 272, endPoint x: 449, endPoint y: 273, distance: 8.8
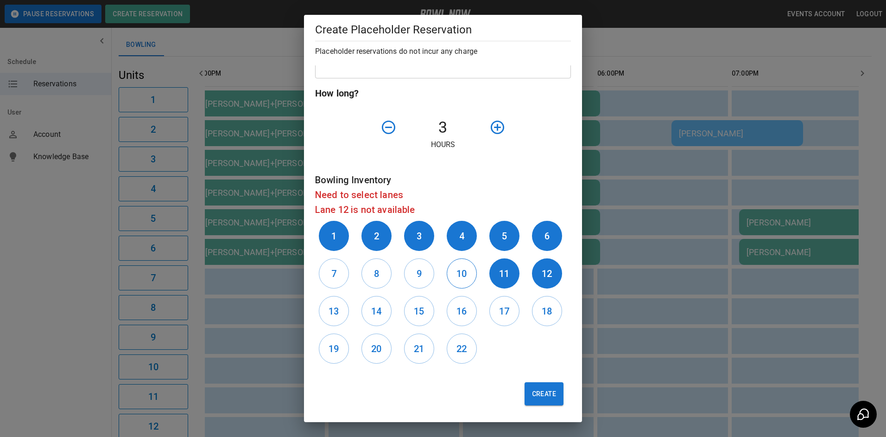
click at [456, 272] on h6 "10" at bounding box center [461, 273] width 10 height 15
drag, startPoint x: 405, startPoint y: 274, endPoint x: 386, endPoint y: 275, distance: 18.5
click at [404, 274] on button "9" at bounding box center [419, 273] width 30 height 30
drag, startPoint x: 370, startPoint y: 277, endPoint x: 339, endPoint y: 274, distance: 31.6
click at [369, 277] on button "8" at bounding box center [376, 273] width 30 height 30
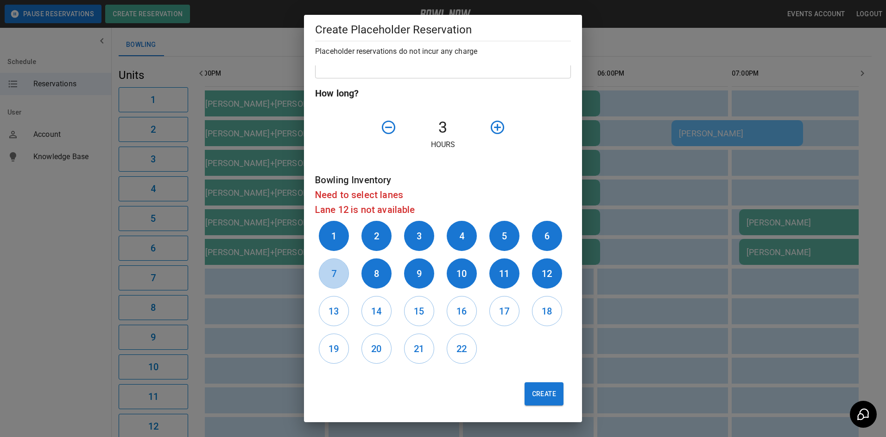
drag, startPoint x: 336, startPoint y: 275, endPoint x: 361, endPoint y: 282, distance: 26.0
click at [336, 277] on h6 "7" at bounding box center [333, 273] width 5 height 15
click at [545, 274] on h6 "12" at bounding box center [547, 273] width 10 height 15
click at [343, 313] on button "13" at bounding box center [334, 311] width 30 height 30
click at [533, 395] on button "Create" at bounding box center [544, 393] width 39 height 23
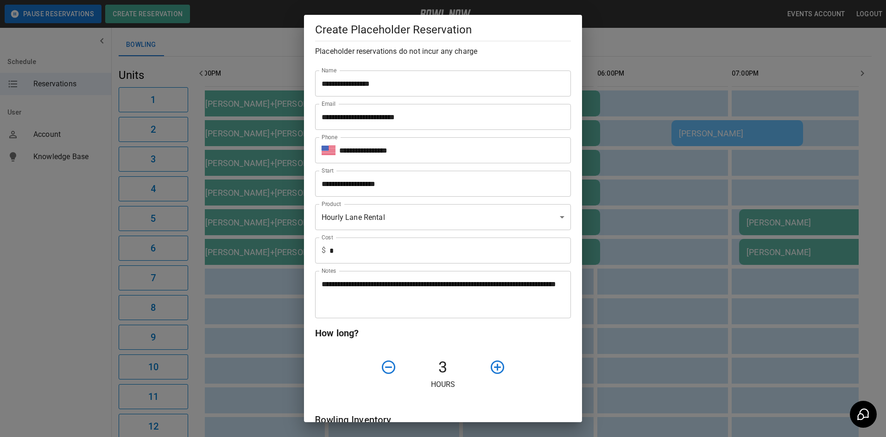
scroll to position [0, 0]
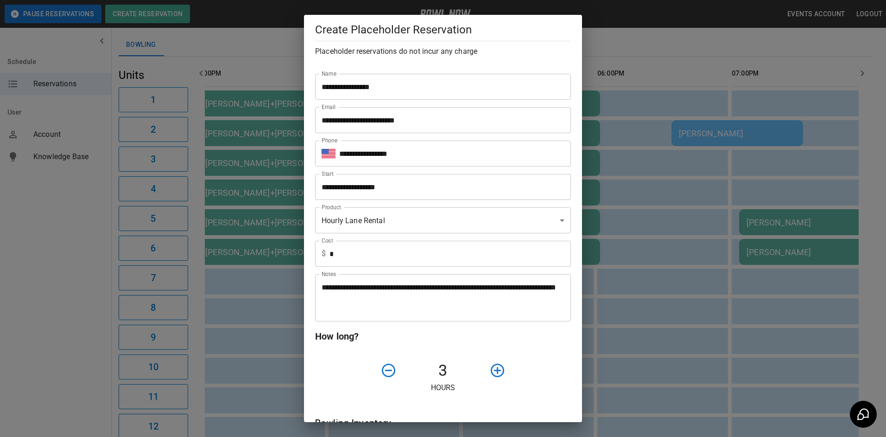
click at [372, 192] on input "**********" at bounding box center [439, 187] width 249 height 26
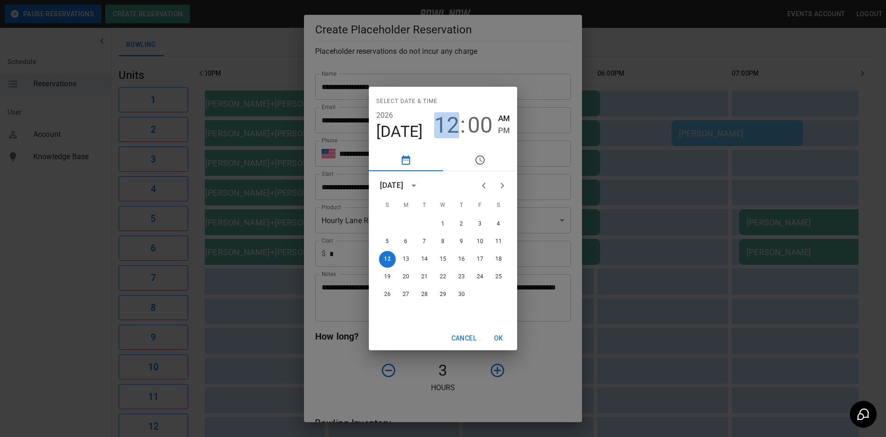
click at [454, 130] on span "12" at bounding box center [446, 125] width 25 height 26
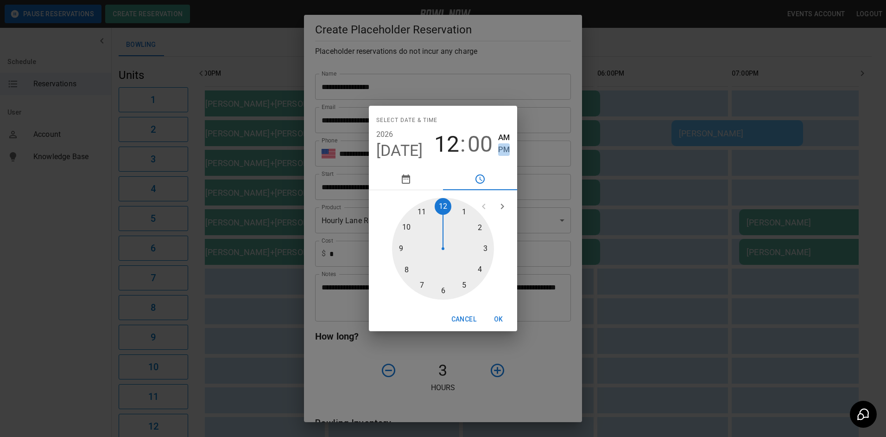
click at [502, 151] on span "PM" at bounding box center [504, 149] width 12 height 13
type input "**********"
click at [500, 314] on button "OK" at bounding box center [499, 318] width 30 height 17
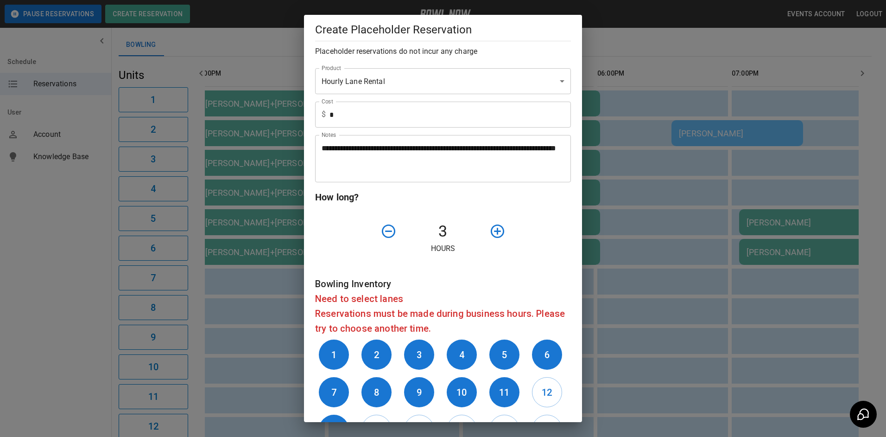
scroll to position [259, 0]
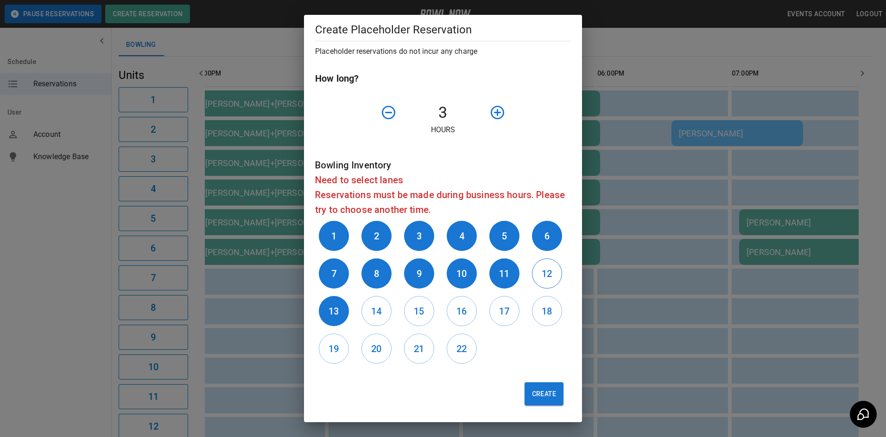
click at [547, 284] on button "12" at bounding box center [547, 273] width 30 height 30
click at [546, 393] on button "Create" at bounding box center [544, 393] width 39 height 23
type input "**"
type input "**********"
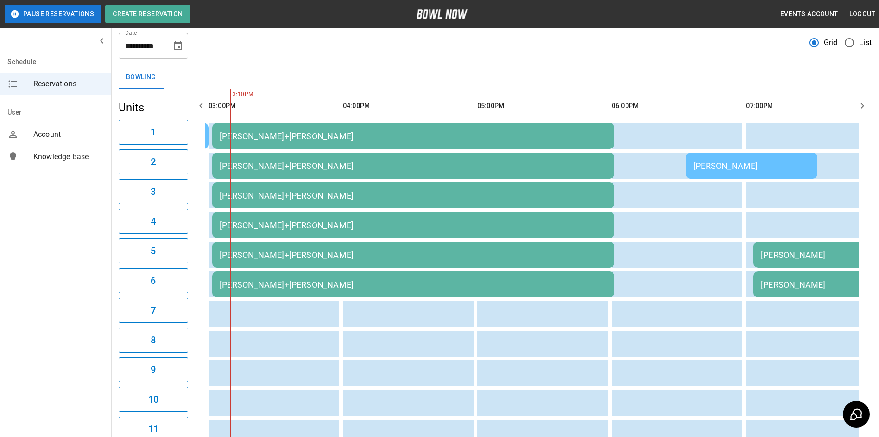
scroll to position [0, 0]
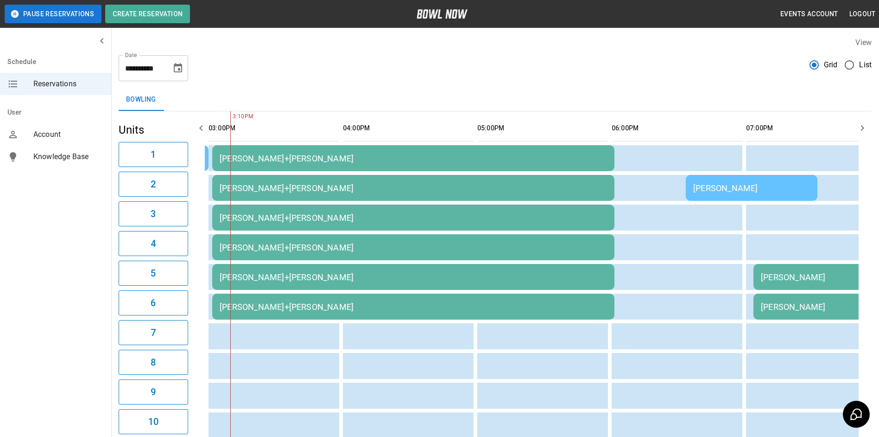
click at [183, 70] on button "Choose date, selected date is Aug 30, 2025" at bounding box center [178, 68] width 19 height 19
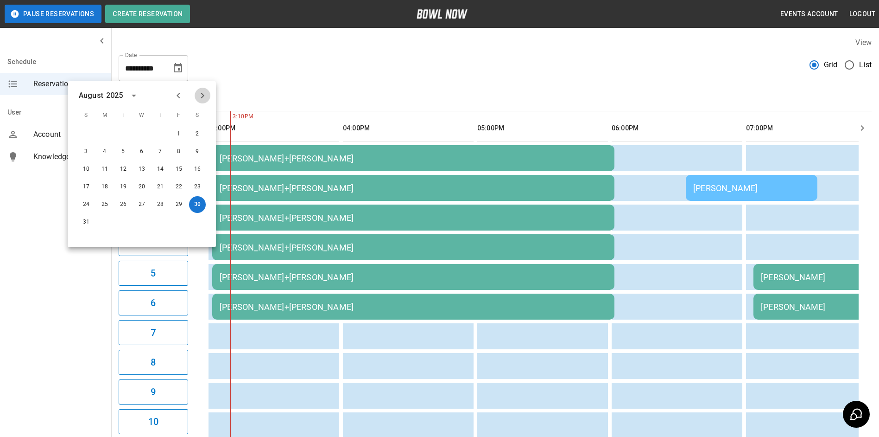
click at [202, 95] on icon "Next month" at bounding box center [202, 95] width 11 height 11
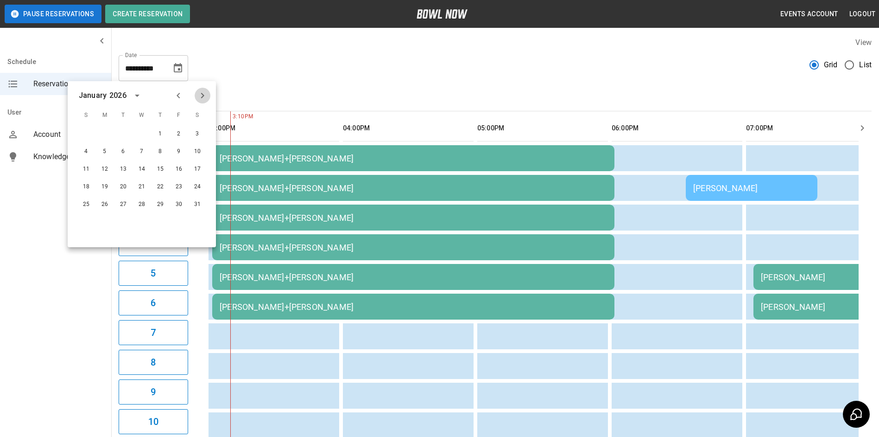
click at [202, 95] on icon "Next month" at bounding box center [202, 95] width 11 height 11
click at [90, 168] on button "12" at bounding box center [86, 169] width 17 height 17
type input "**********"
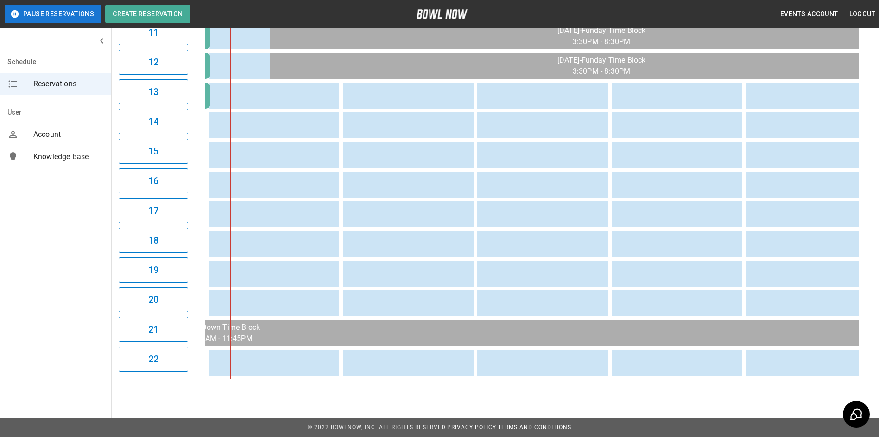
scroll to position [425, 0]
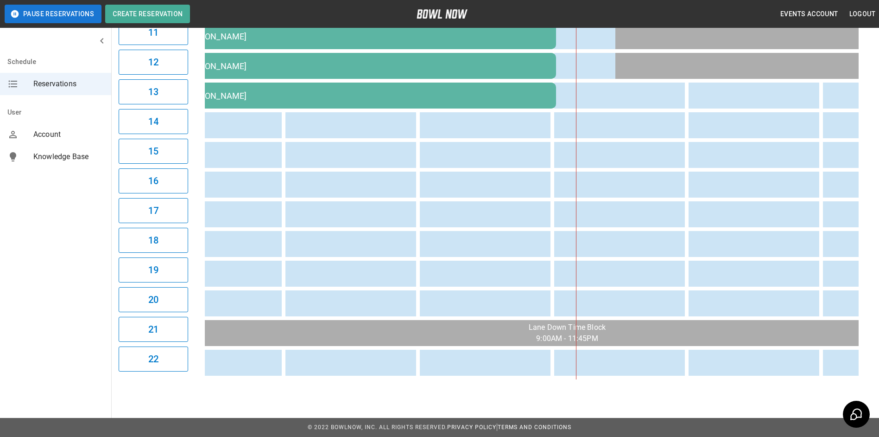
scroll to position [0, 338]
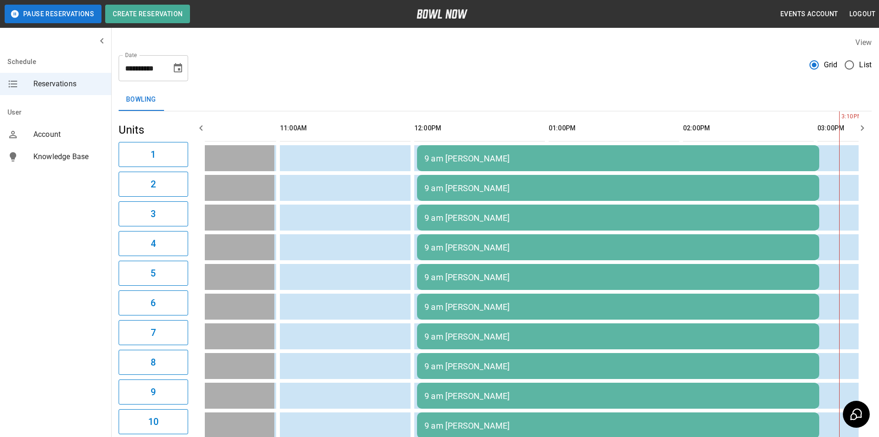
click at [431, 158] on div "9 am [PERSON_NAME]" at bounding box center [617, 158] width 387 height 10
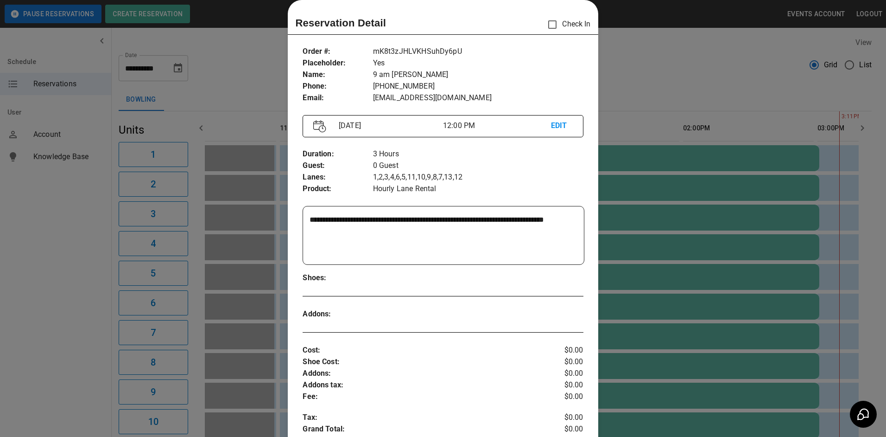
click at [555, 126] on p "EDIT" at bounding box center [562, 126] width 22 height 12
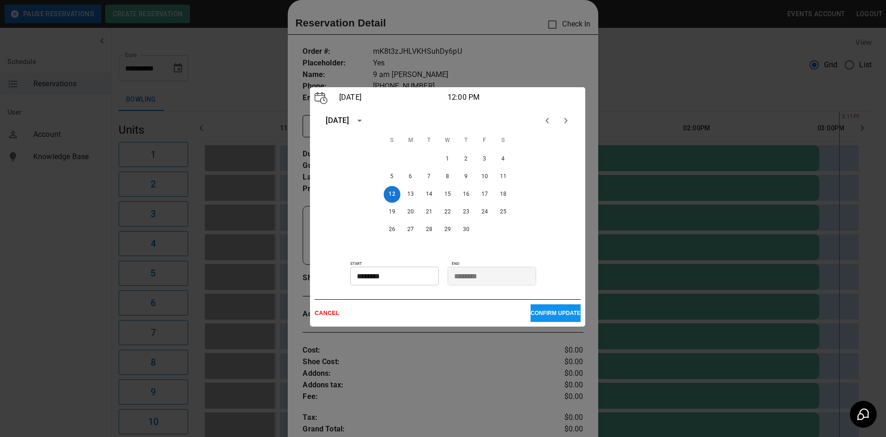
click at [363, 278] on input "********" at bounding box center [391, 275] width 82 height 19
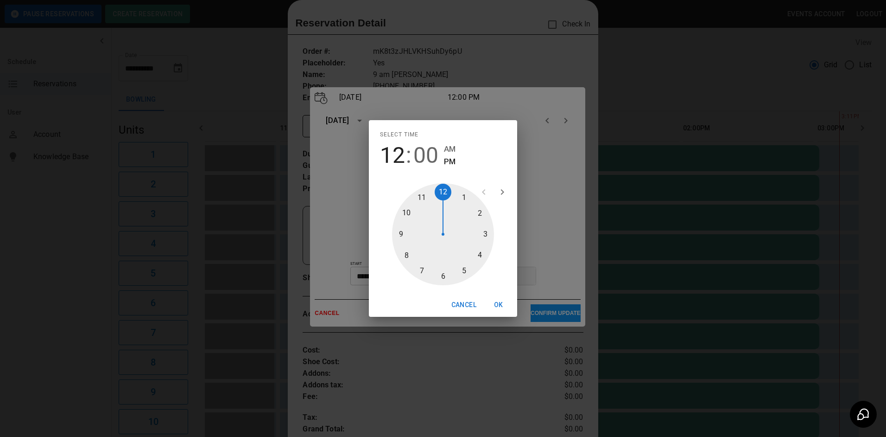
click at [423, 197] on div at bounding box center [443, 234] width 102 height 102
click at [450, 147] on span "AM" at bounding box center [450, 149] width 12 height 13
type input "********"
click at [500, 307] on button "OK" at bounding box center [499, 304] width 30 height 17
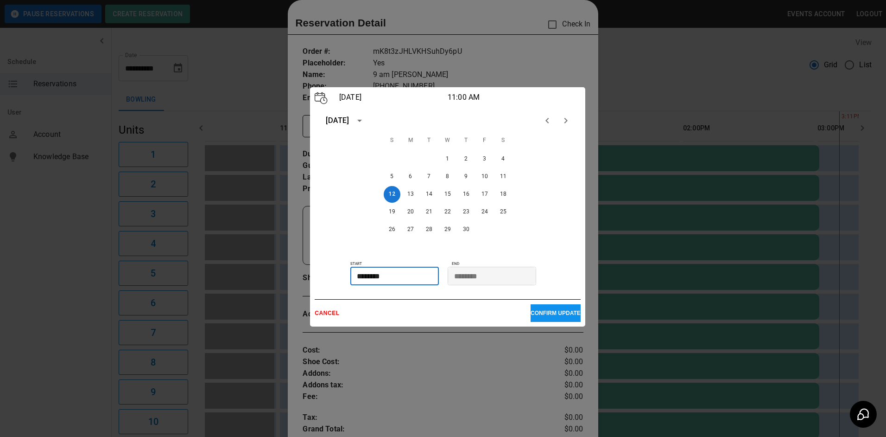
click at [531, 313] on p "CONFIRM UPDATE" at bounding box center [556, 313] width 50 height 6
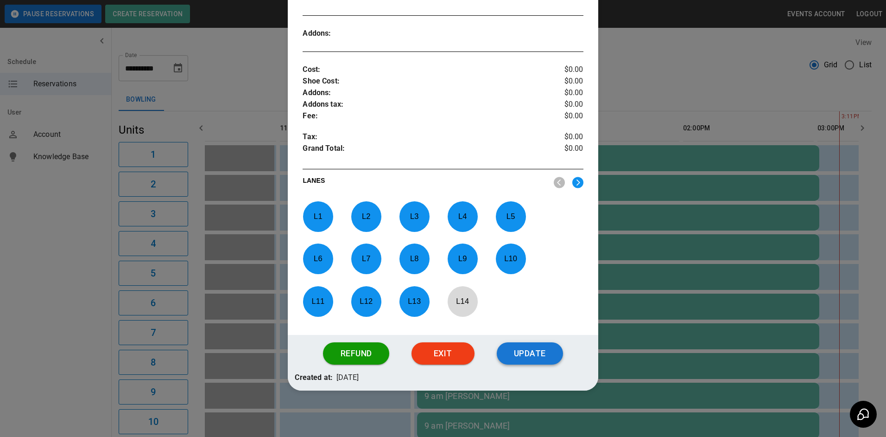
click at [531, 348] on button "Update" at bounding box center [530, 353] width 66 height 22
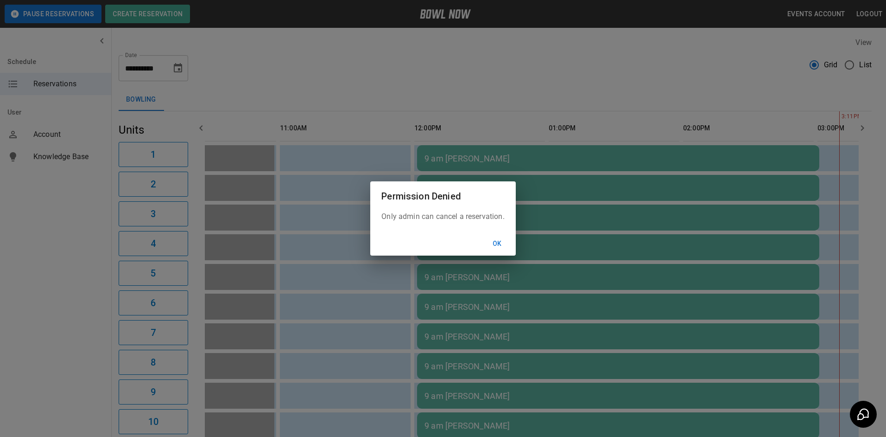
click at [498, 243] on button "Ok" at bounding box center [497, 243] width 30 height 17
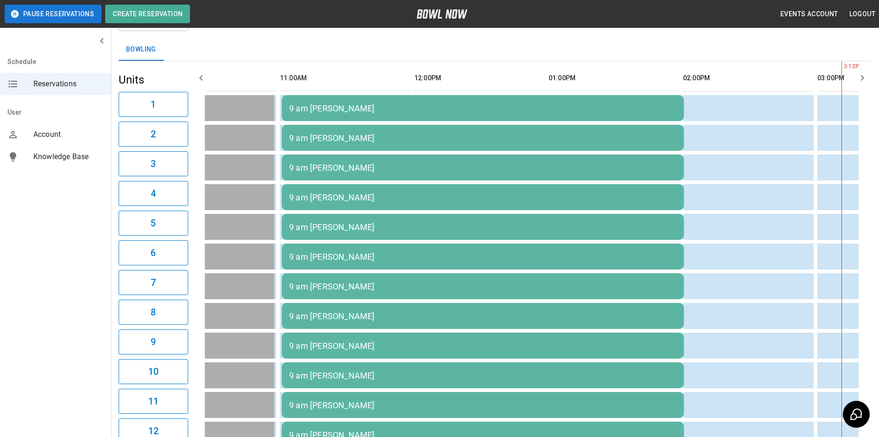
scroll to position [0, 0]
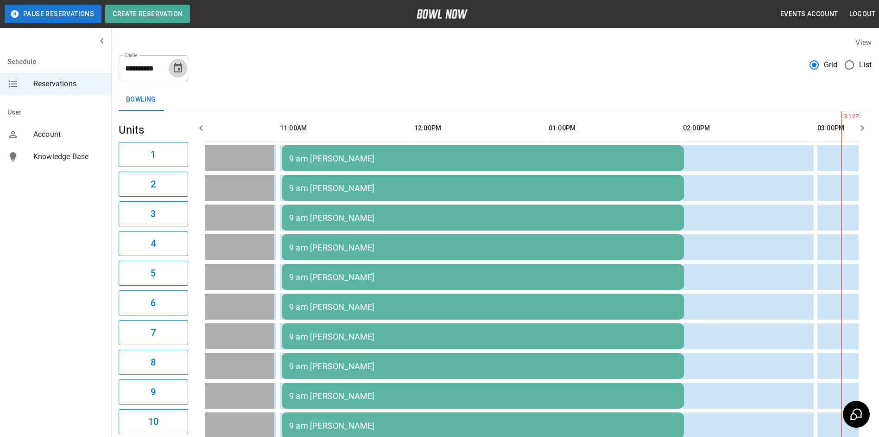
click at [183, 75] on button "Choose date, selected date is Apr 12, 2026" at bounding box center [178, 68] width 19 height 19
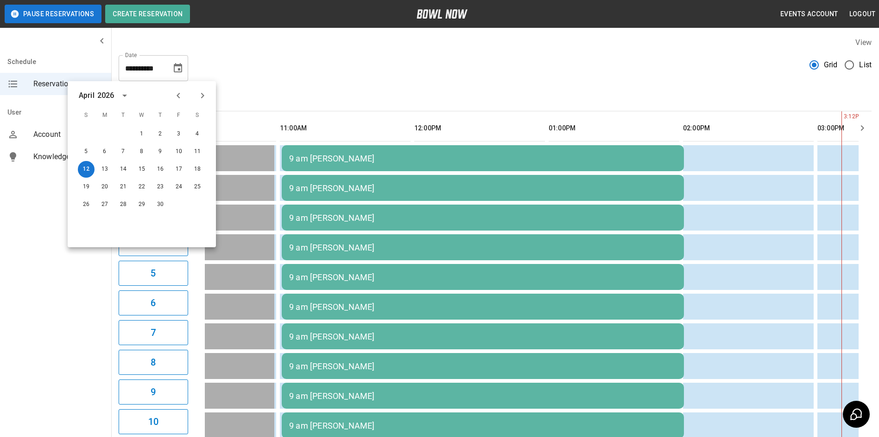
click at [181, 99] on icon "Previous month" at bounding box center [178, 95] width 11 height 11
click at [182, 101] on button "Previous month" at bounding box center [179, 96] width 16 height 16
click at [203, 101] on button "Next month" at bounding box center [203, 96] width 16 height 16
click at [203, 99] on icon "Next month" at bounding box center [202, 95] width 11 height 11
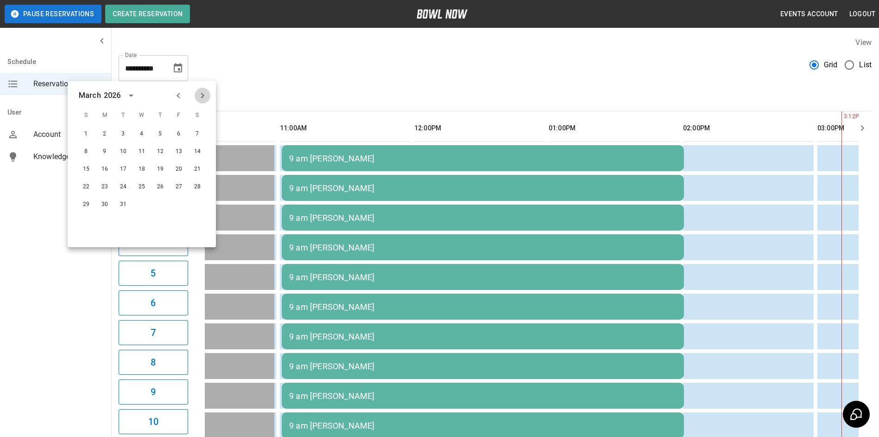
click at [203, 99] on icon "Next month" at bounding box center [202, 95] width 11 height 11
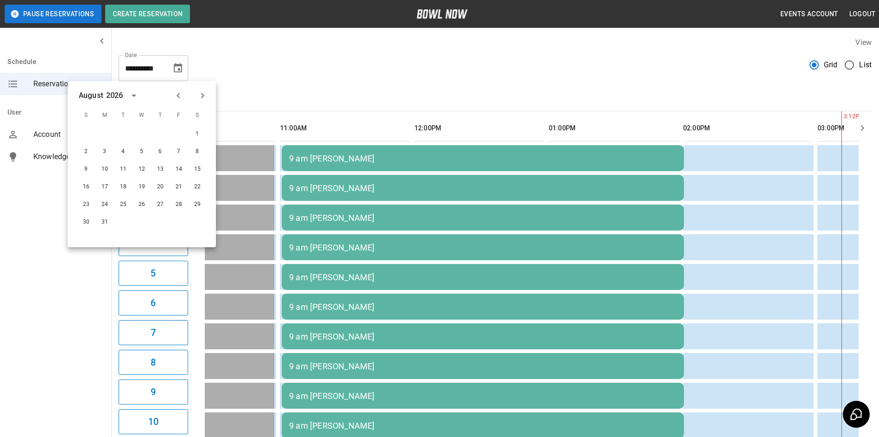
click at [203, 99] on icon "Next month" at bounding box center [202, 95] width 11 height 11
click at [198, 94] on icon "Next month" at bounding box center [202, 95] width 11 height 11
click at [200, 94] on icon "Next month" at bounding box center [202, 95] width 11 height 11
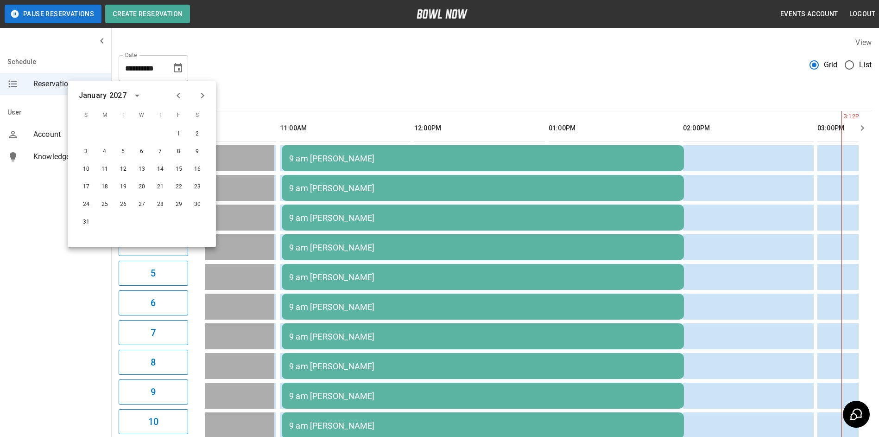
click at [200, 94] on icon "Next month" at bounding box center [202, 95] width 11 height 11
drag, startPoint x: 169, startPoint y: 95, endPoint x: 176, endPoint y: 95, distance: 7.0
click at [171, 95] on div "[DATE]" at bounding box center [142, 96] width 148 height 14
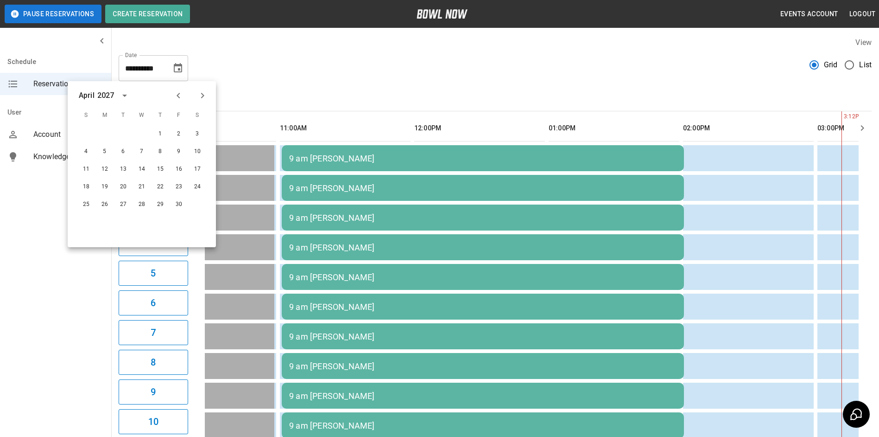
click at [176, 95] on icon "Previous month" at bounding box center [178, 95] width 11 height 11
click at [176, 96] on icon "Previous month" at bounding box center [178, 95] width 11 height 11
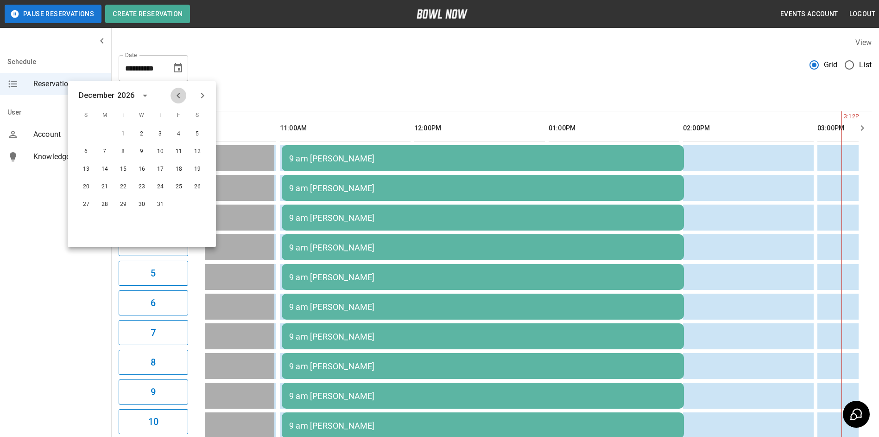
click at [176, 96] on icon "Previous month" at bounding box center [178, 95] width 11 height 11
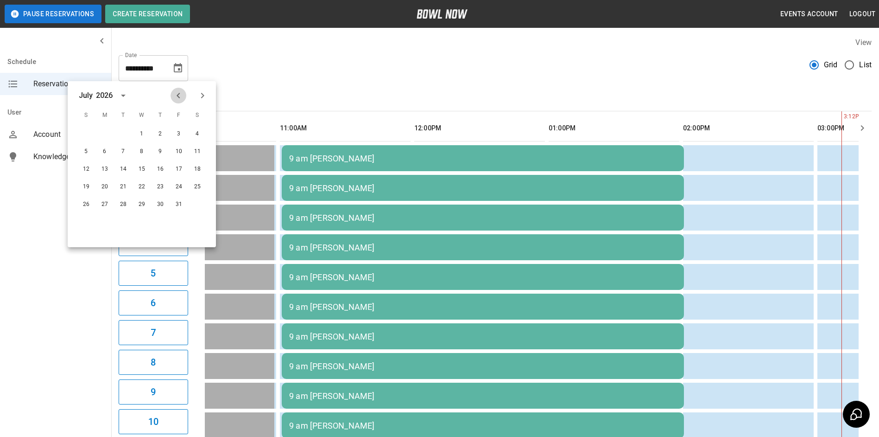
click at [176, 96] on icon "Previous month" at bounding box center [178, 95] width 11 height 11
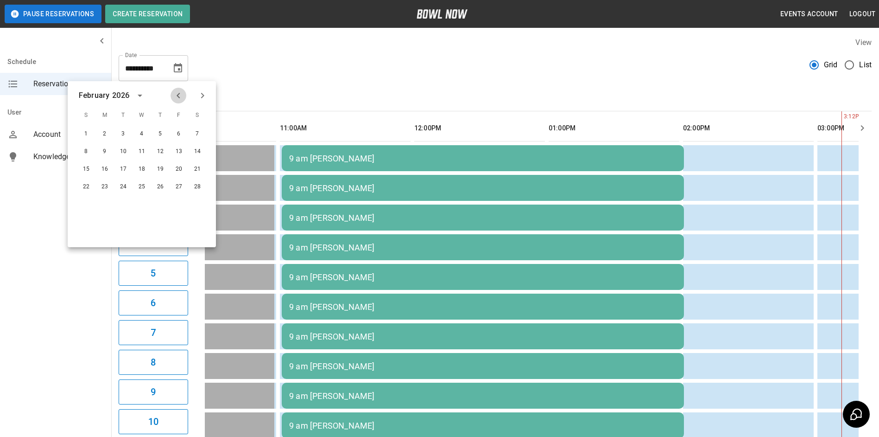
click at [176, 96] on icon "Previous month" at bounding box center [178, 95] width 11 height 11
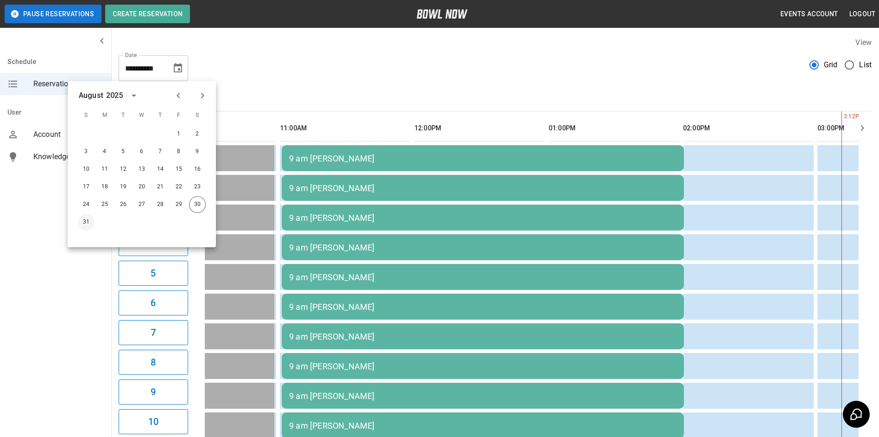
click at [88, 219] on button "31" at bounding box center [86, 222] width 17 height 17
type input "**********"
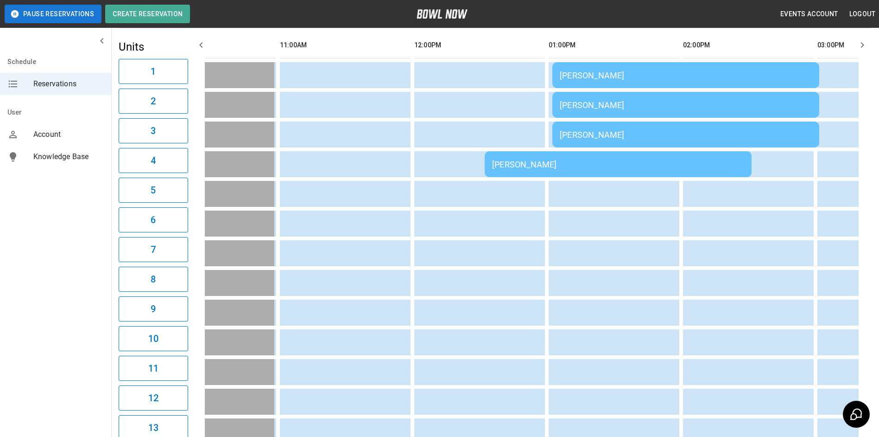
scroll to position [82, 0]
click at [856, 35] on th "sticky table" at bounding box center [860, 46] width 30 height 26
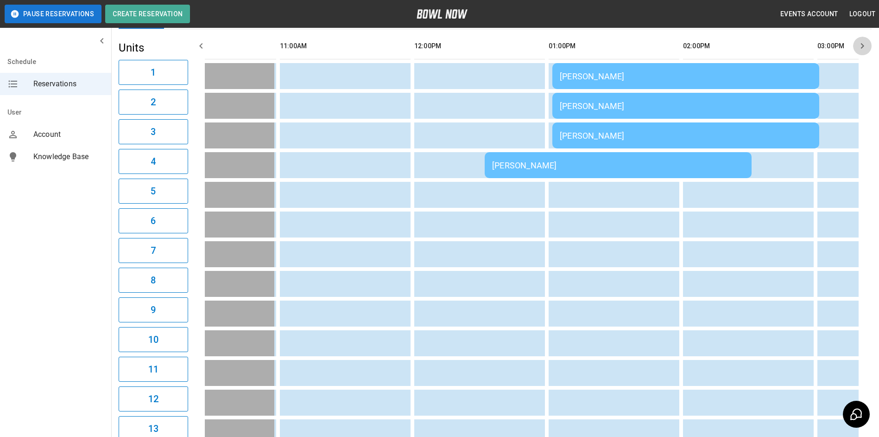
click at [862, 42] on icon "button" at bounding box center [862, 45] width 11 height 11
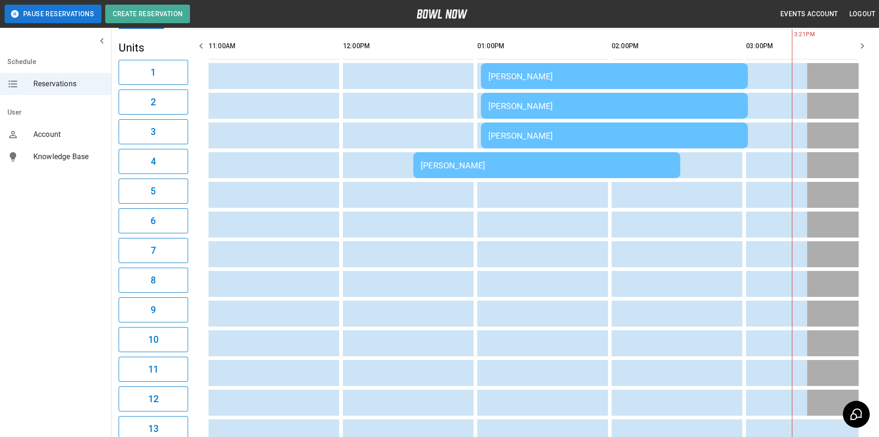
click at [862, 43] on icon "button" at bounding box center [862, 45] width 11 height 11
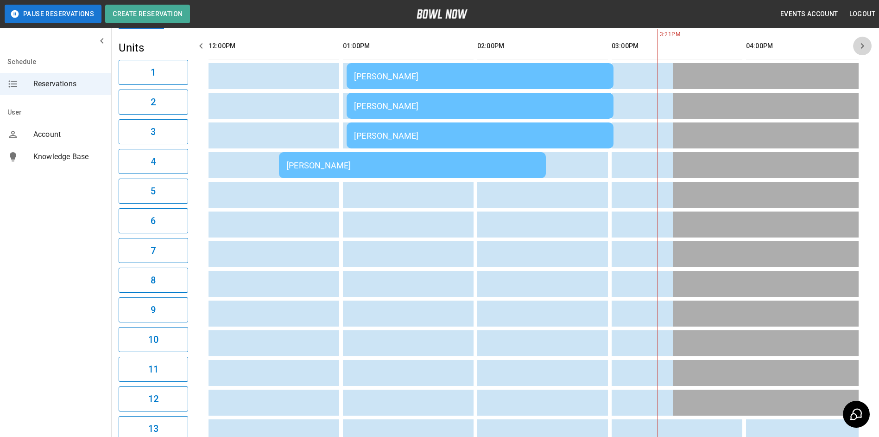
click at [863, 46] on icon "button" at bounding box center [862, 46] width 3 height 6
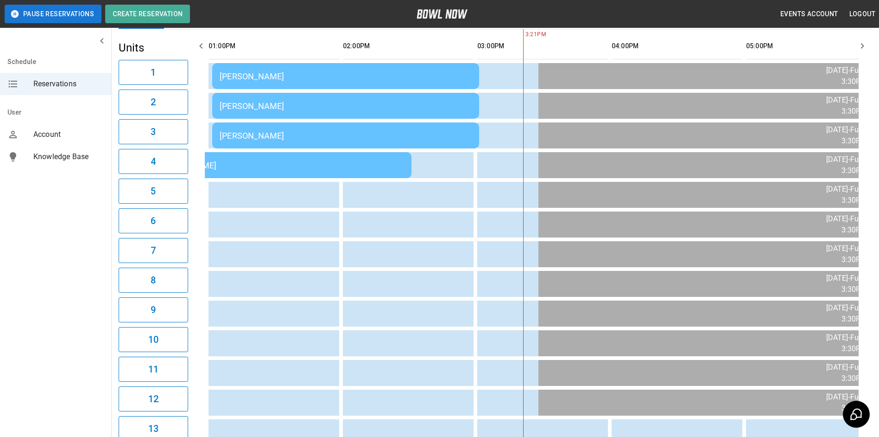
click at [863, 46] on icon "button" at bounding box center [862, 46] width 3 height 6
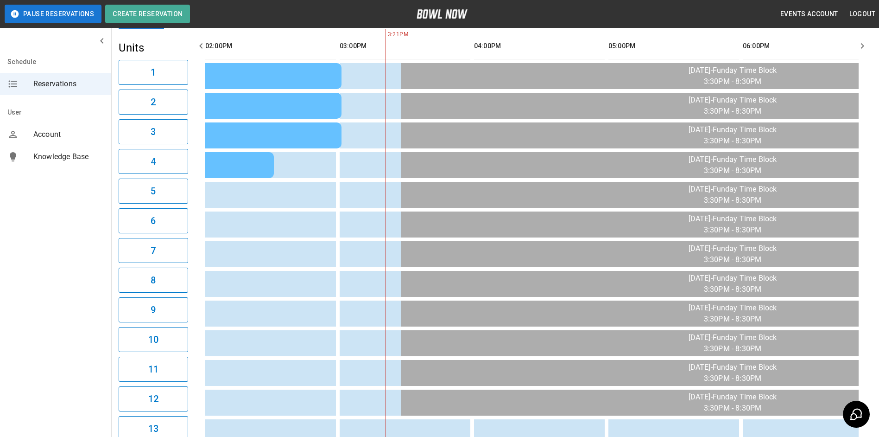
click at [863, 46] on icon "button" at bounding box center [862, 46] width 3 height 6
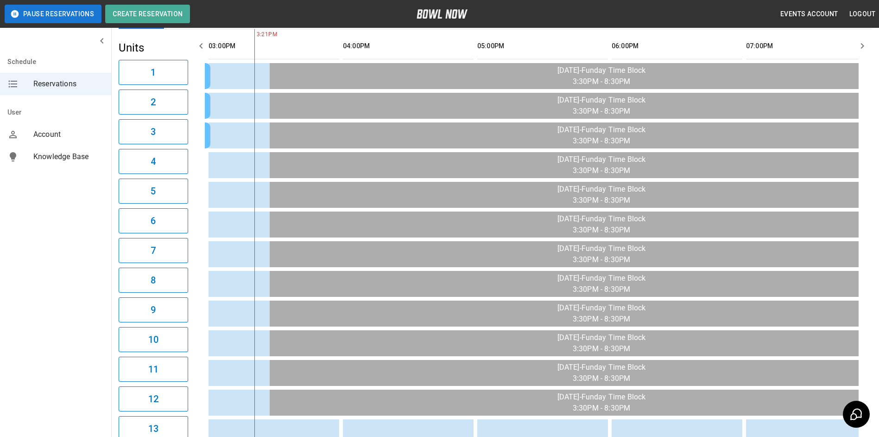
click at [863, 46] on icon "button" at bounding box center [862, 46] width 3 height 6
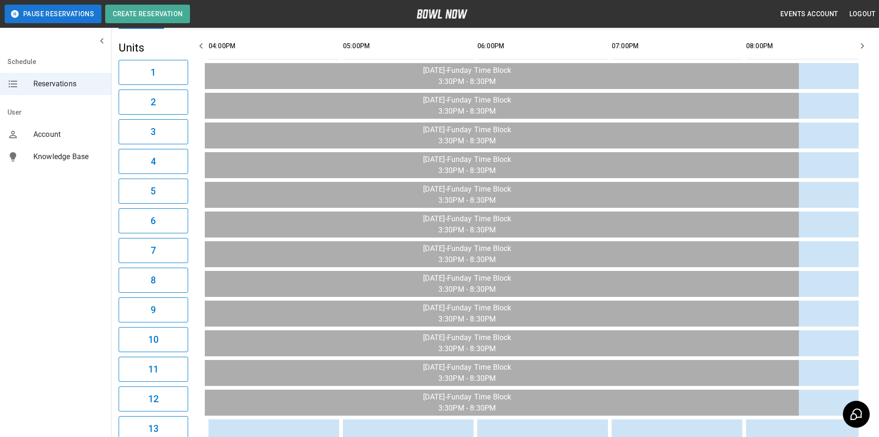
click at [864, 46] on icon "button" at bounding box center [862, 46] width 3 height 6
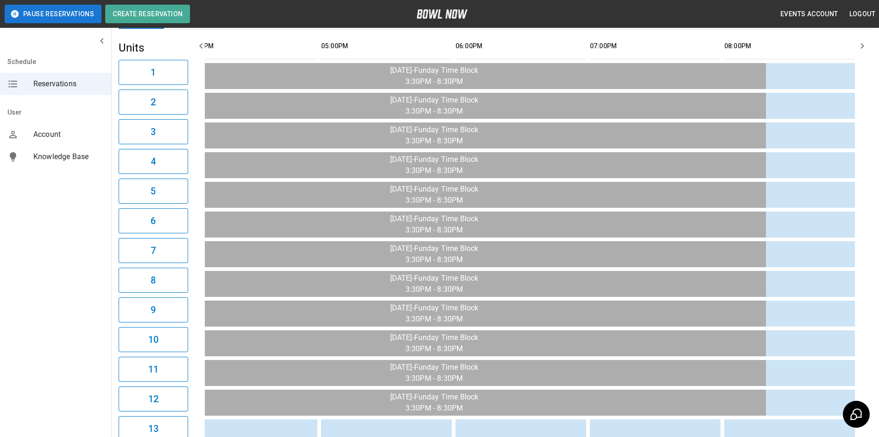
click at [864, 46] on icon "button" at bounding box center [862, 46] width 3 height 6
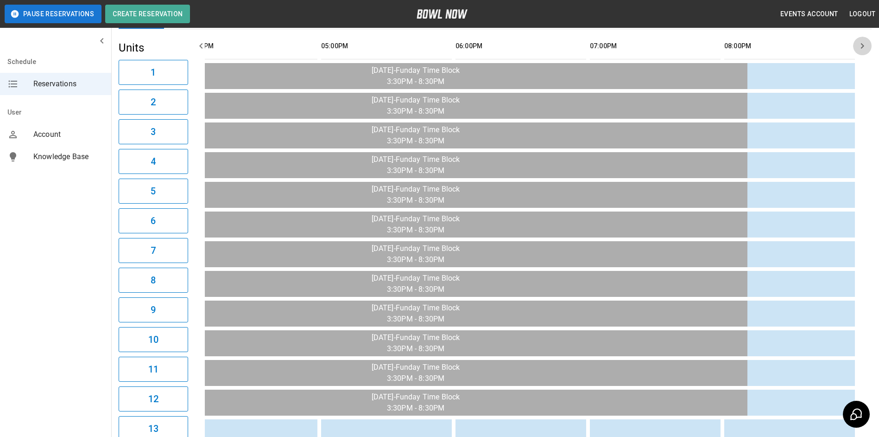
click at [865, 46] on icon "button" at bounding box center [862, 45] width 11 height 11
click at [202, 47] on icon "button" at bounding box center [200, 46] width 3 height 6
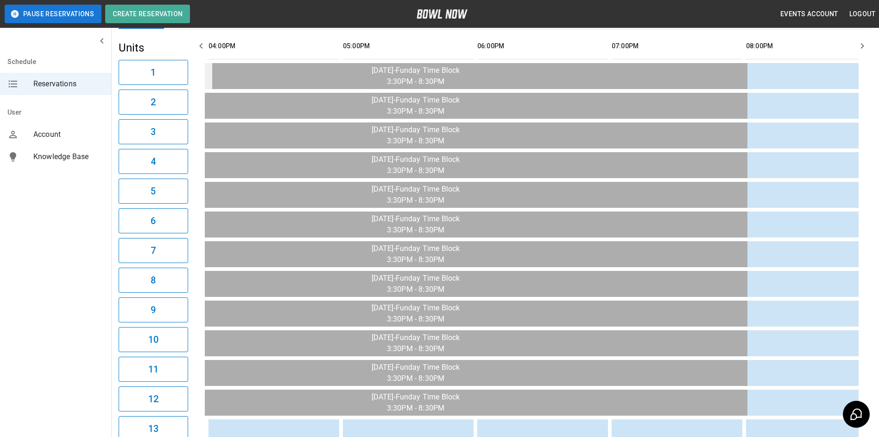
scroll to position [0, 941]
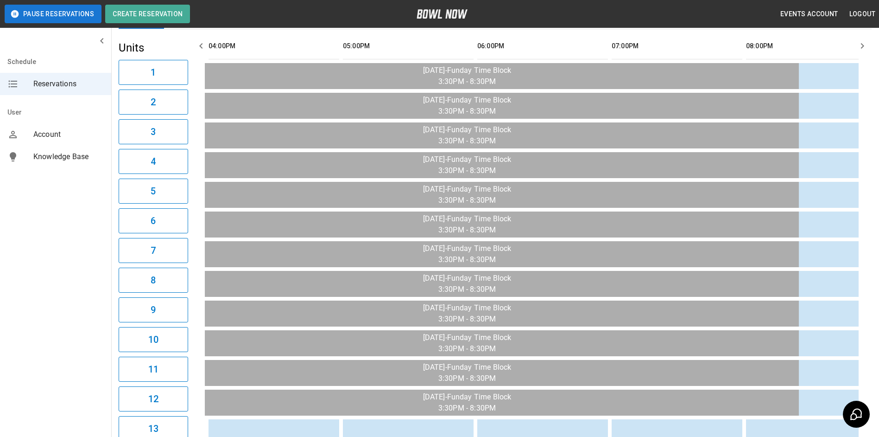
click at [872, 45] on div "**********" at bounding box center [495, 335] width 768 height 775
click at [869, 47] on button "button" at bounding box center [862, 46] width 19 height 19
